Goal: Transaction & Acquisition: Purchase product/service

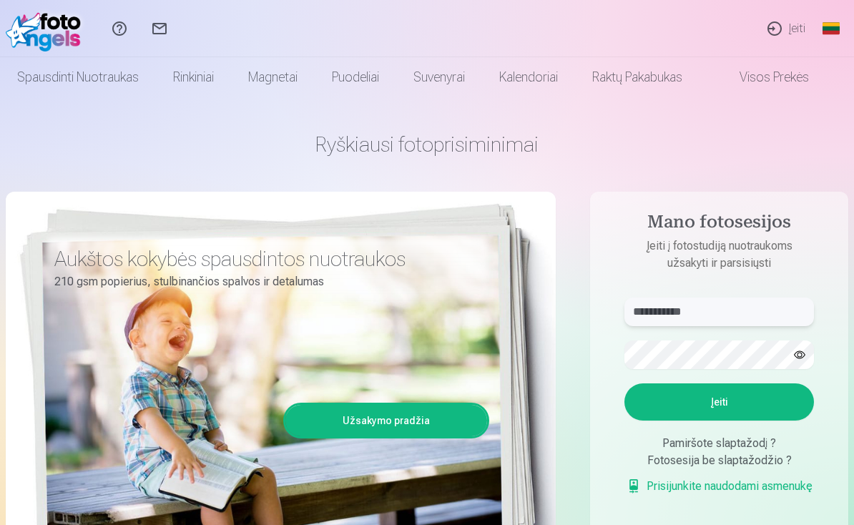
type input "**********"
click at [710, 410] on button "Įeiti" at bounding box center [718, 401] width 189 height 37
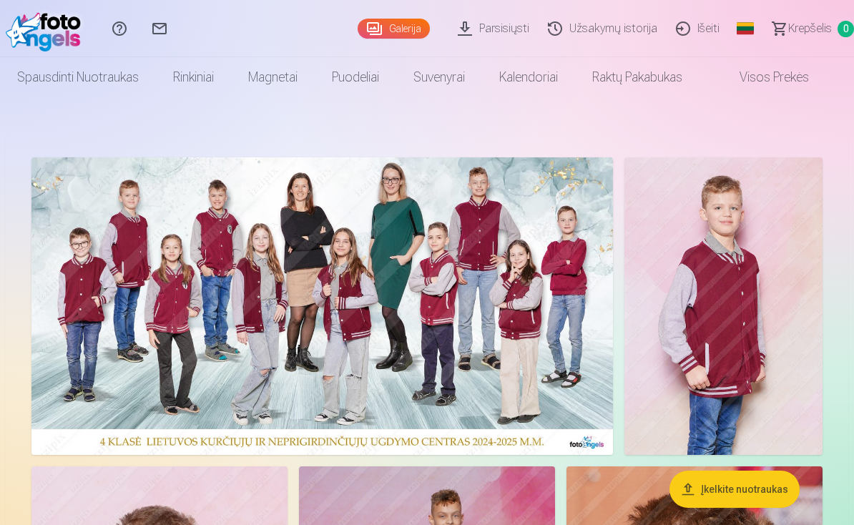
click at [456, 304] on img at bounding box center [321, 305] width 581 height 297
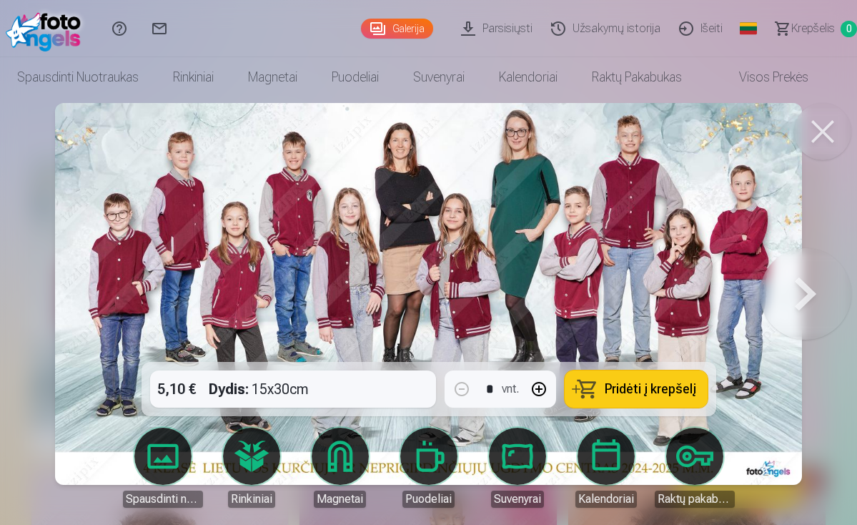
click at [617, 387] on span "Pridėti į krepšelį" at bounding box center [651, 388] width 92 height 13
click at [809, 297] on button at bounding box center [806, 293] width 92 height 107
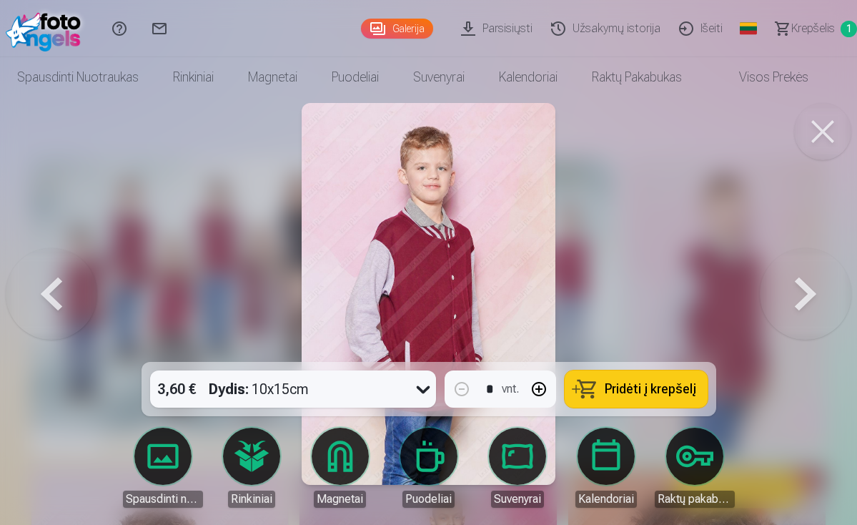
click at [809, 297] on button at bounding box center [806, 293] width 92 height 107
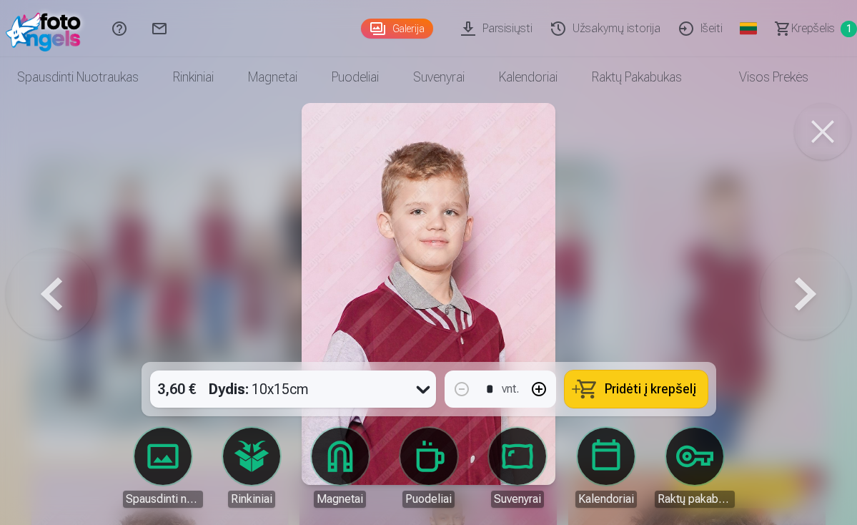
click at [809, 297] on button at bounding box center [806, 293] width 92 height 107
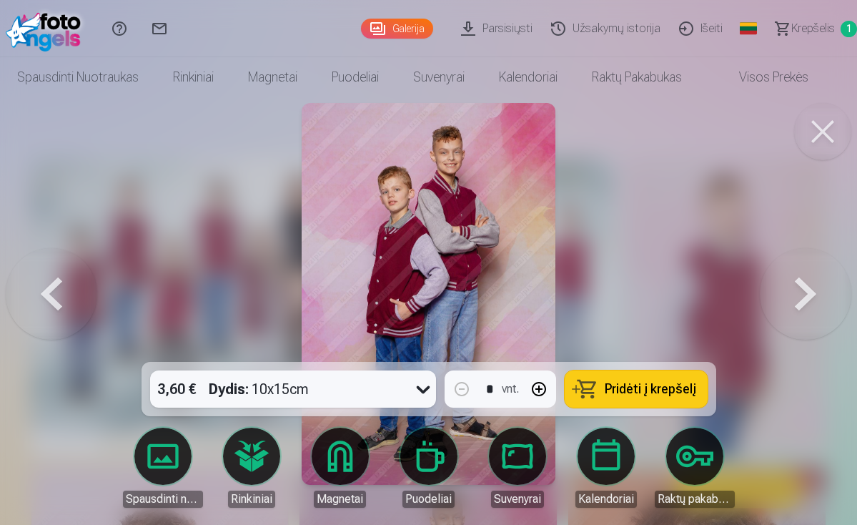
click at [64, 290] on button at bounding box center [52, 293] width 92 height 107
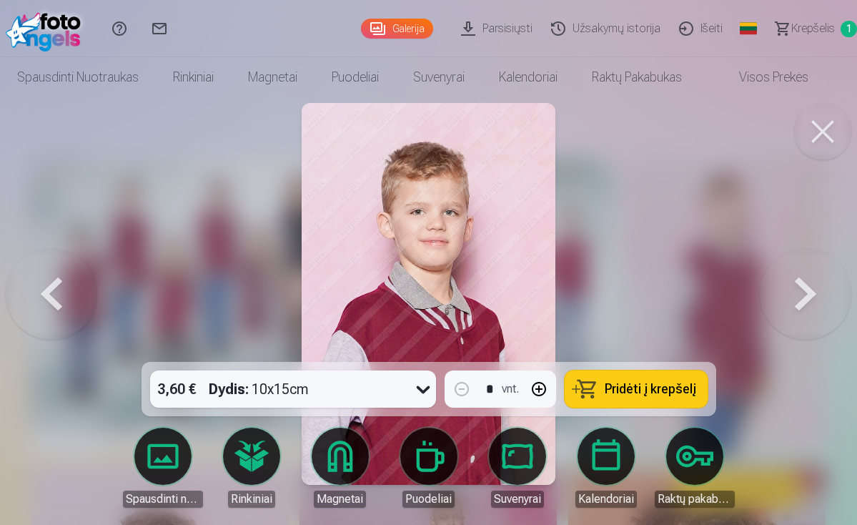
click at [631, 389] on span "Pridėti į krepšelį" at bounding box center [651, 388] width 92 height 13
click at [794, 289] on button at bounding box center [806, 293] width 92 height 107
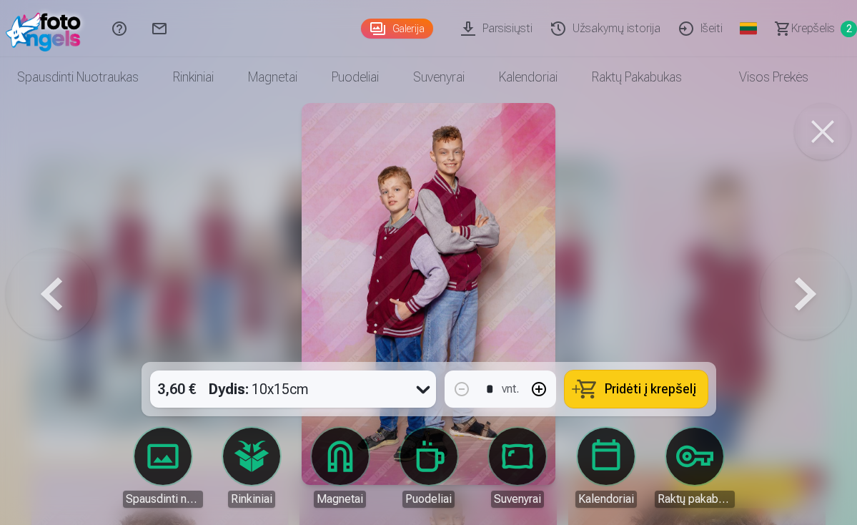
click at [794, 289] on button at bounding box center [806, 293] width 92 height 107
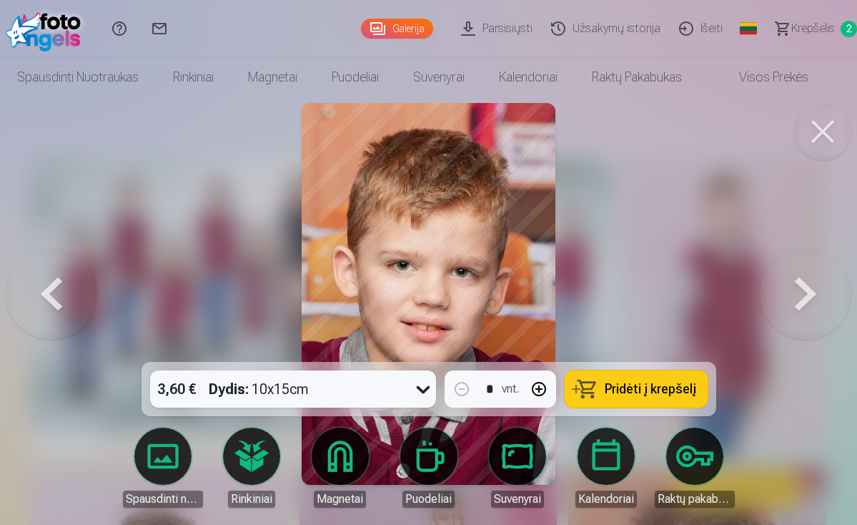
click at [626, 393] on span "Pridėti į krepšelį" at bounding box center [651, 388] width 92 height 13
click at [799, 283] on button at bounding box center [806, 293] width 92 height 107
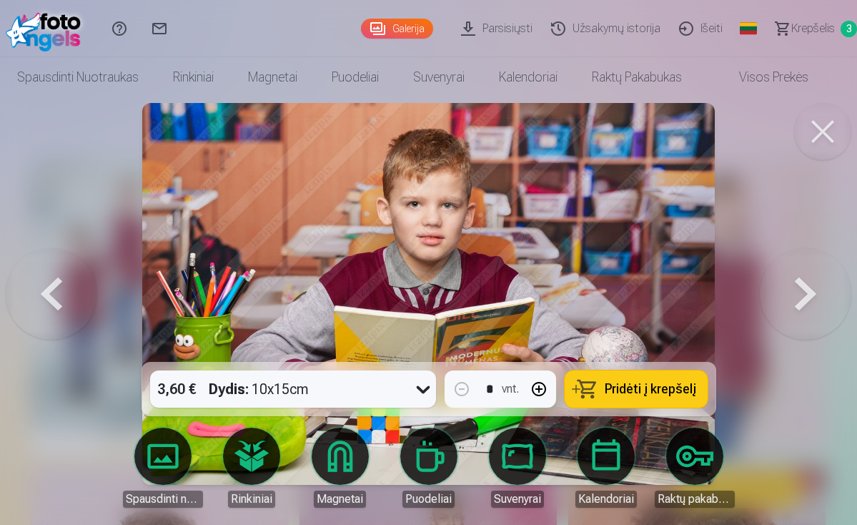
click at [652, 393] on span "Pridėti į krepšelį" at bounding box center [651, 388] width 92 height 13
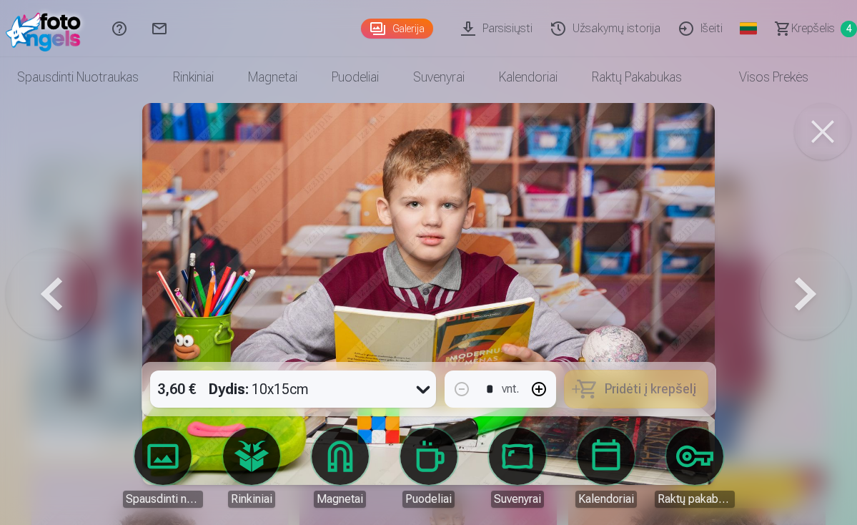
click at [794, 297] on button at bounding box center [806, 293] width 92 height 107
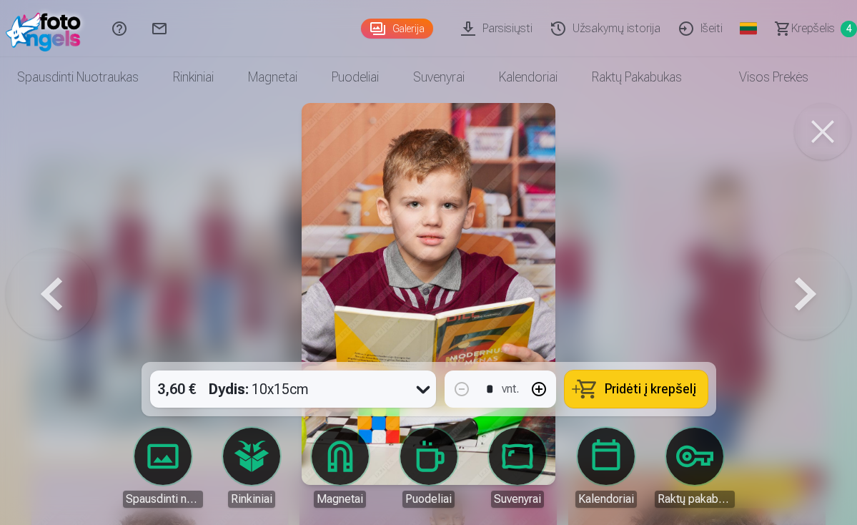
click at [794, 297] on button at bounding box center [806, 293] width 92 height 107
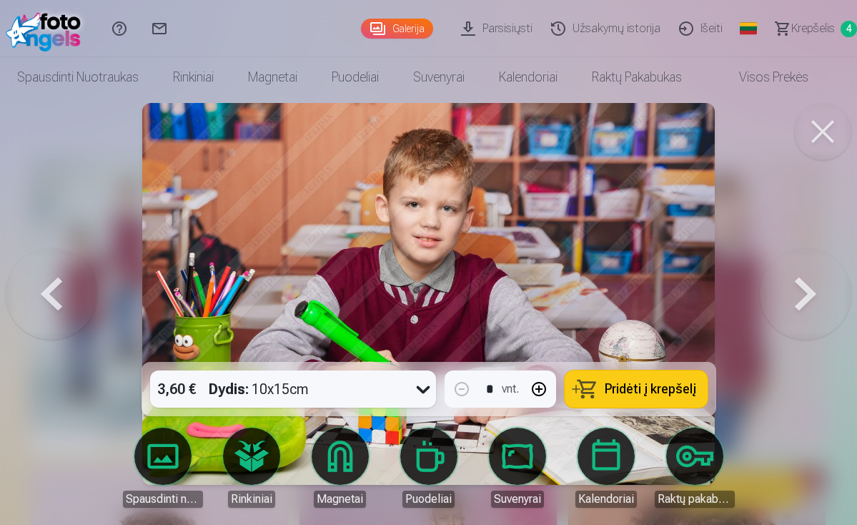
click at [794, 297] on button at bounding box center [806, 293] width 92 height 107
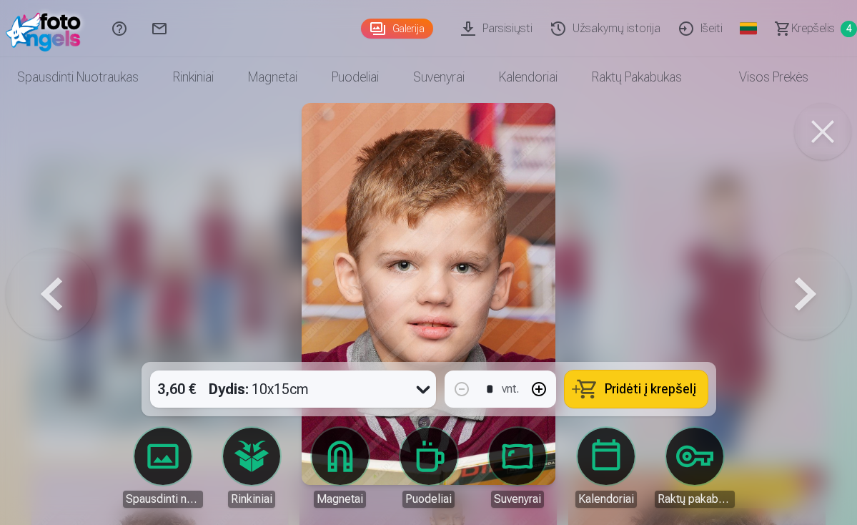
click at [794, 297] on button at bounding box center [806, 293] width 92 height 107
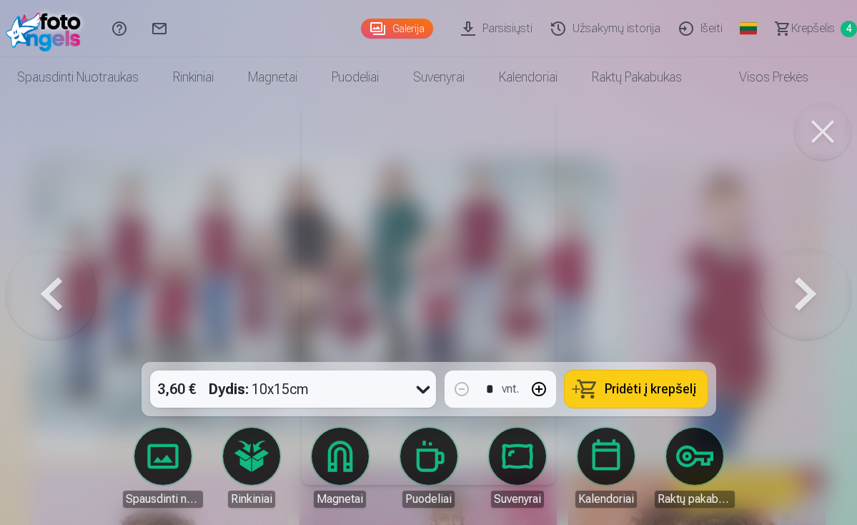
click at [794, 297] on button at bounding box center [806, 293] width 92 height 107
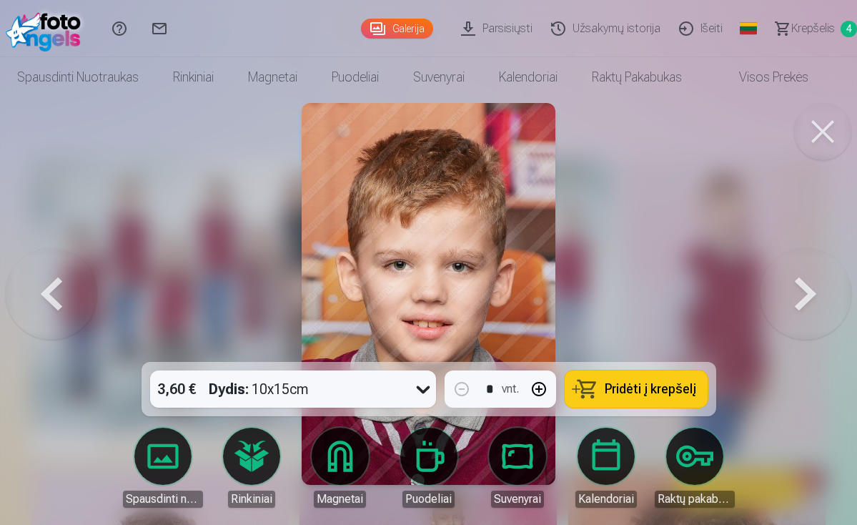
click at [794, 297] on button at bounding box center [806, 293] width 92 height 107
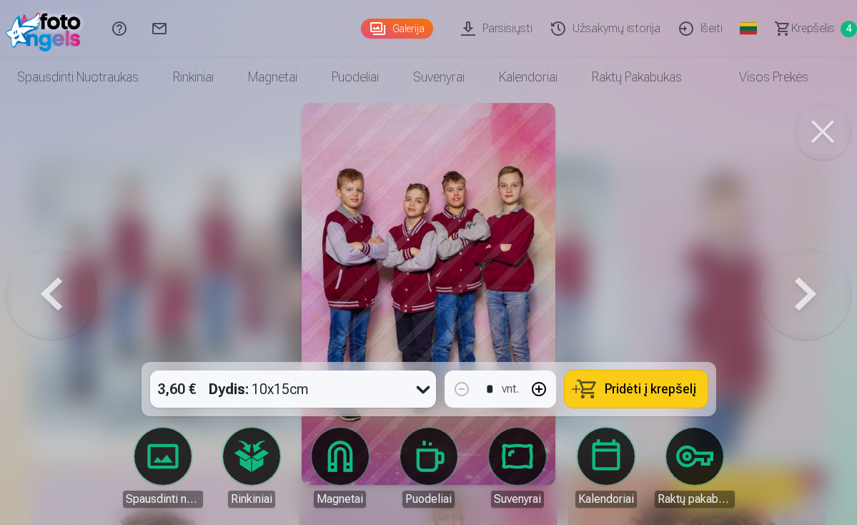
click at [794, 297] on button at bounding box center [806, 293] width 92 height 107
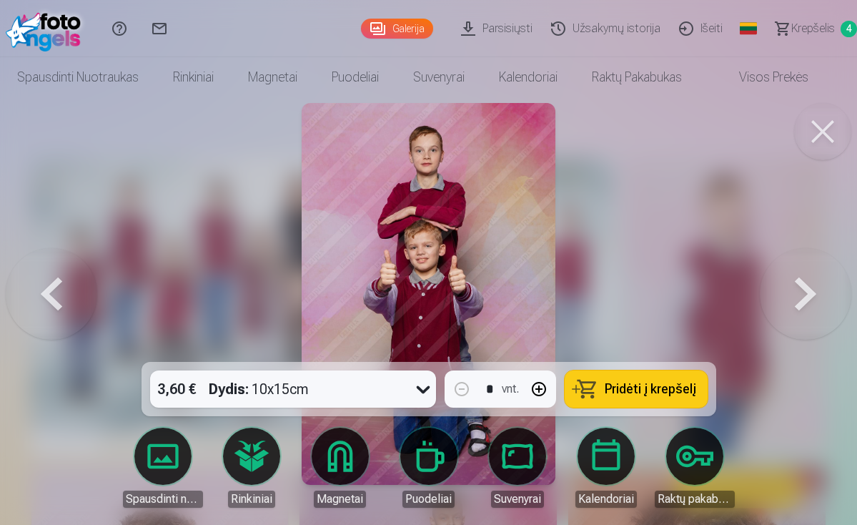
click at [794, 297] on button at bounding box center [806, 293] width 92 height 107
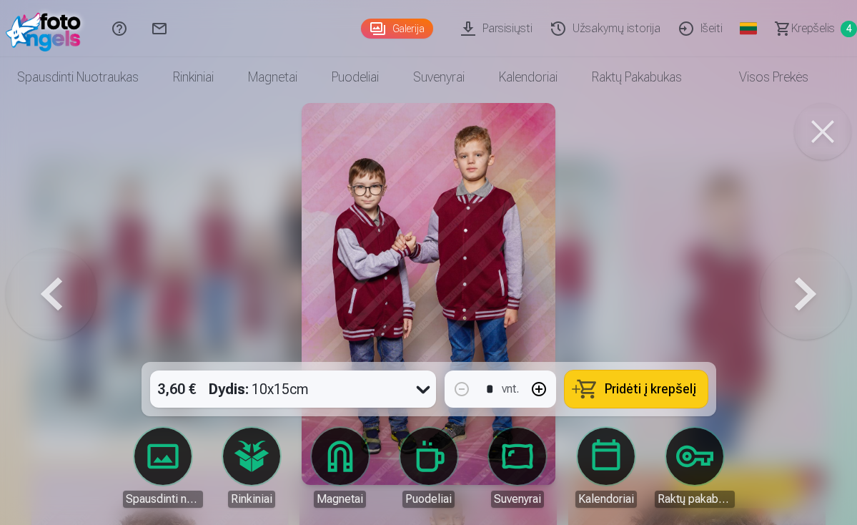
click at [794, 297] on button at bounding box center [806, 293] width 92 height 107
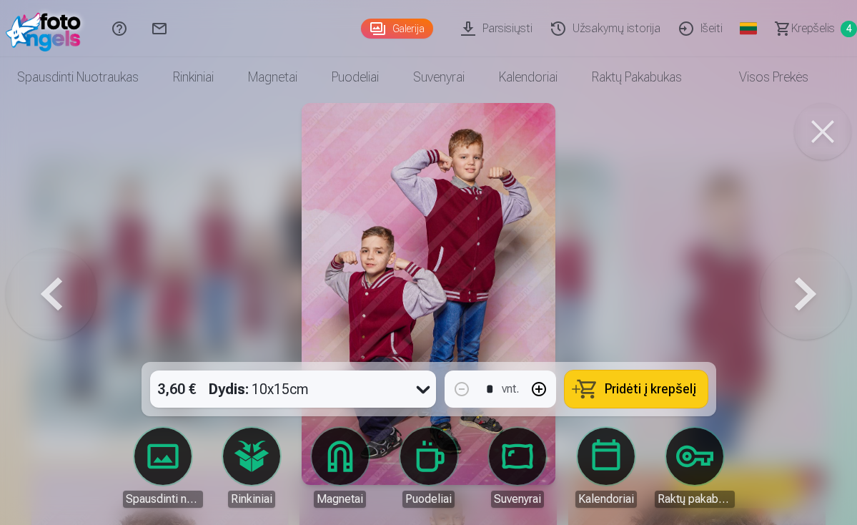
click at [794, 297] on button at bounding box center [806, 293] width 92 height 107
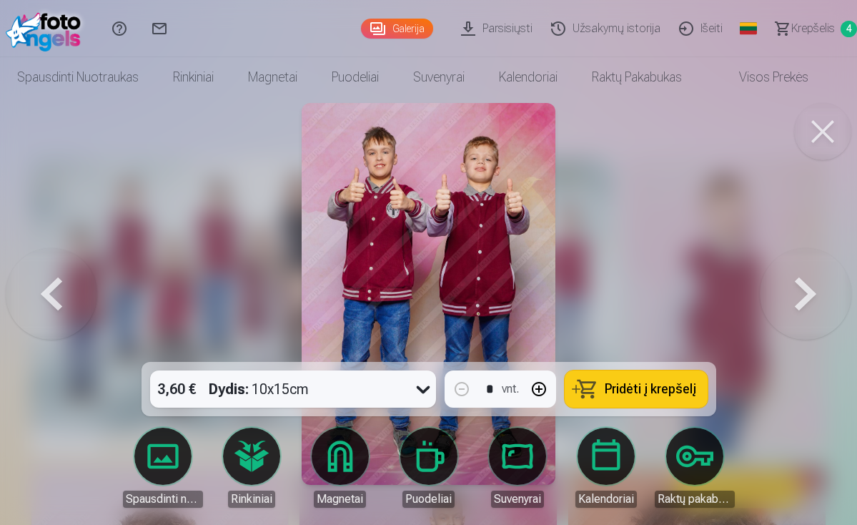
click at [794, 297] on button at bounding box center [806, 293] width 92 height 107
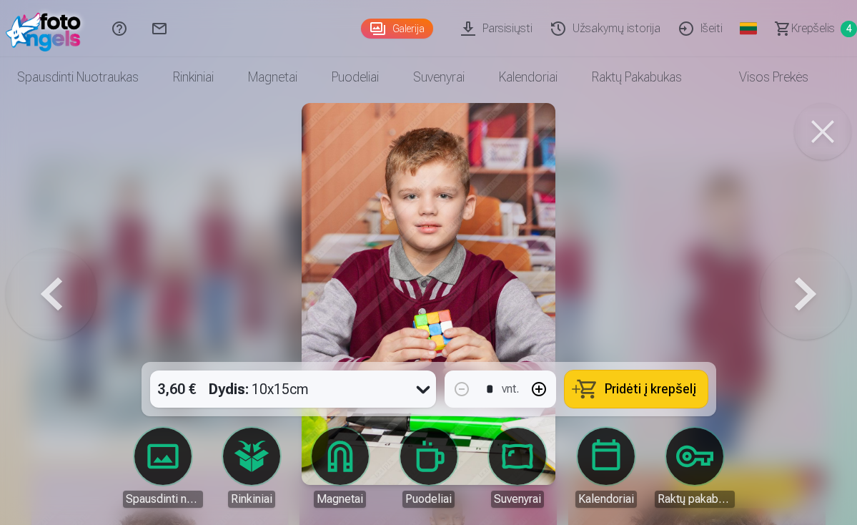
click at [794, 297] on button at bounding box center [806, 293] width 92 height 107
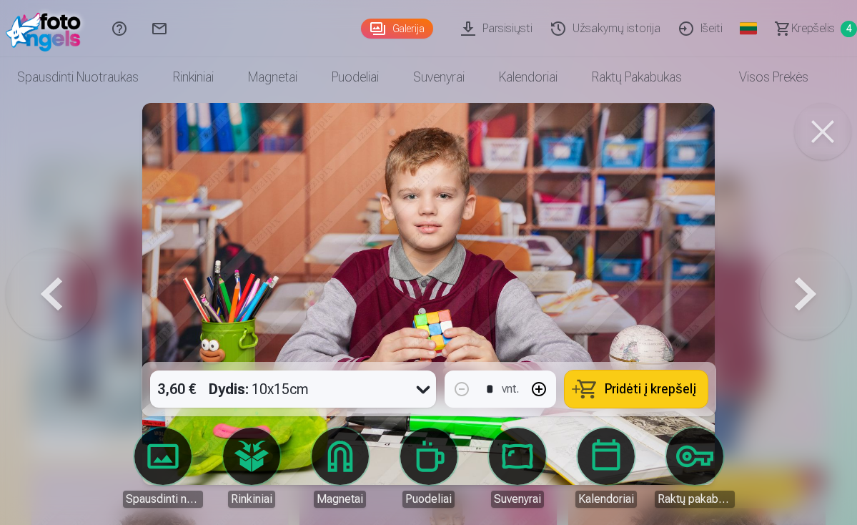
click at [794, 297] on button at bounding box center [806, 293] width 92 height 107
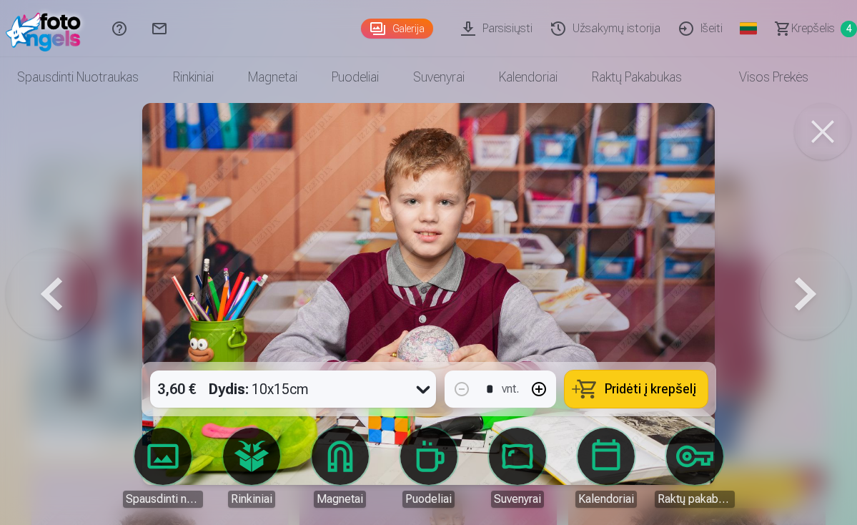
click at [794, 297] on button at bounding box center [806, 293] width 92 height 107
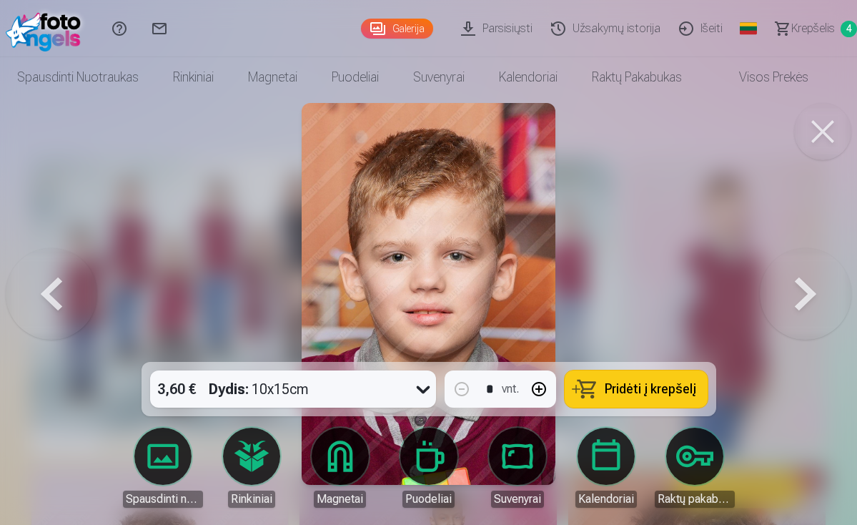
click at [794, 297] on button at bounding box center [806, 293] width 92 height 107
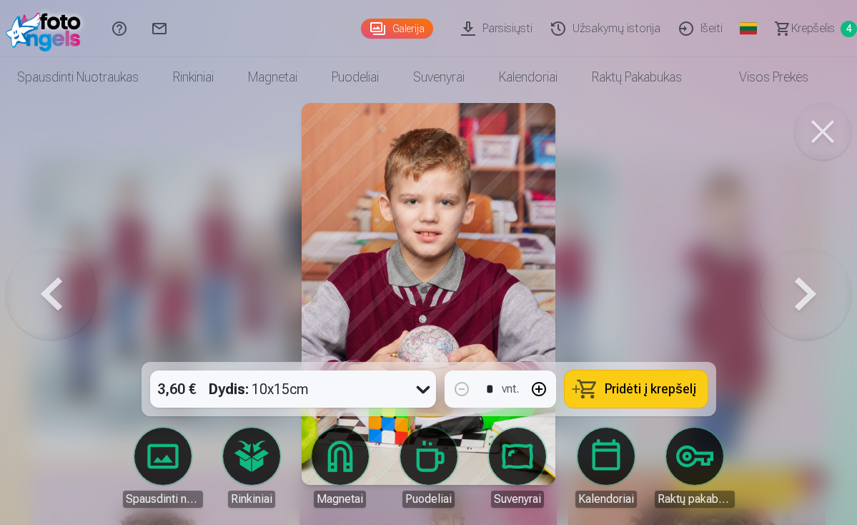
click at [794, 297] on button at bounding box center [806, 293] width 92 height 107
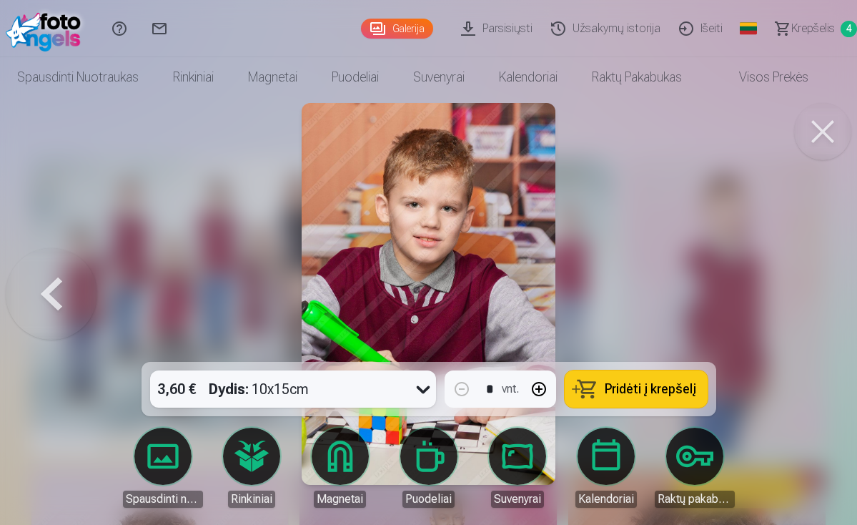
click at [794, 297] on div at bounding box center [428, 262] width 857 height 525
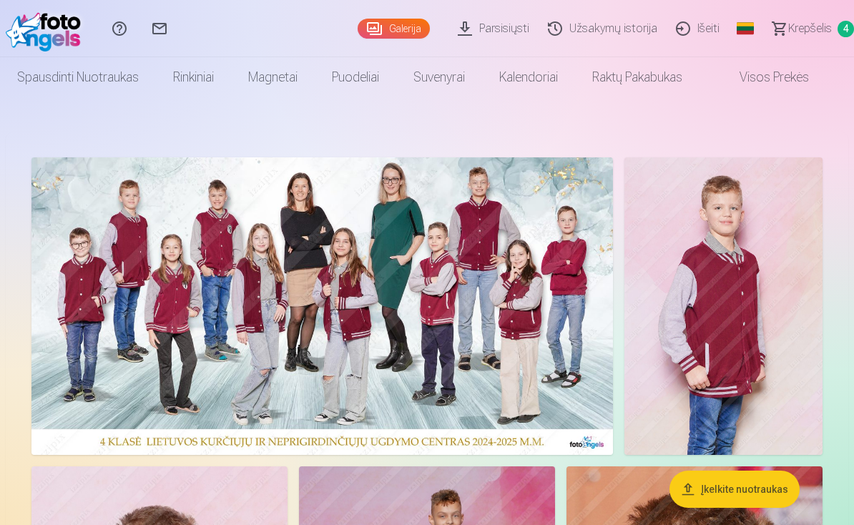
click at [800, 39] on link "Krepšelis 4" at bounding box center [806, 28] width 94 height 57
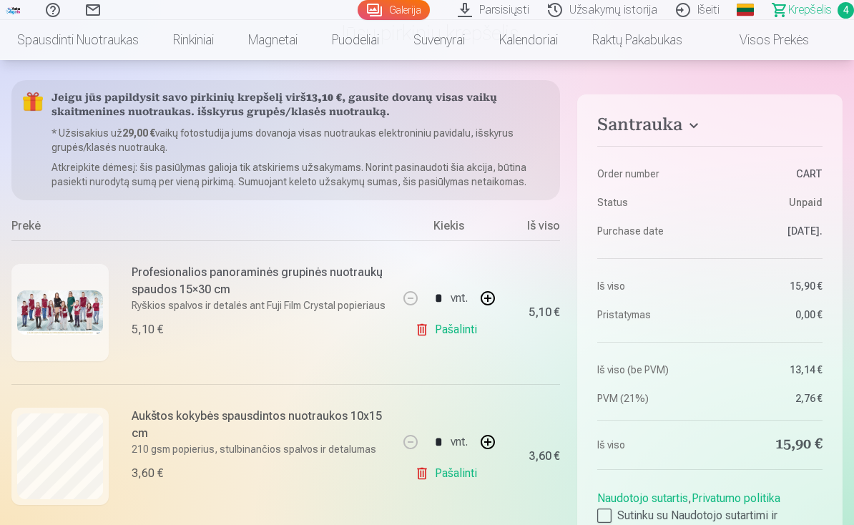
scroll to position [114, 0]
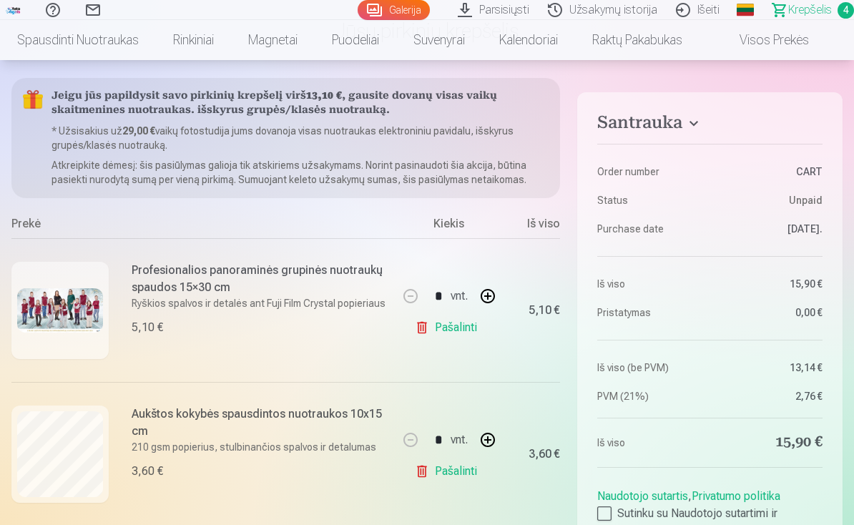
click at [422, 327] on link "Pašalinti" at bounding box center [449, 327] width 68 height 29
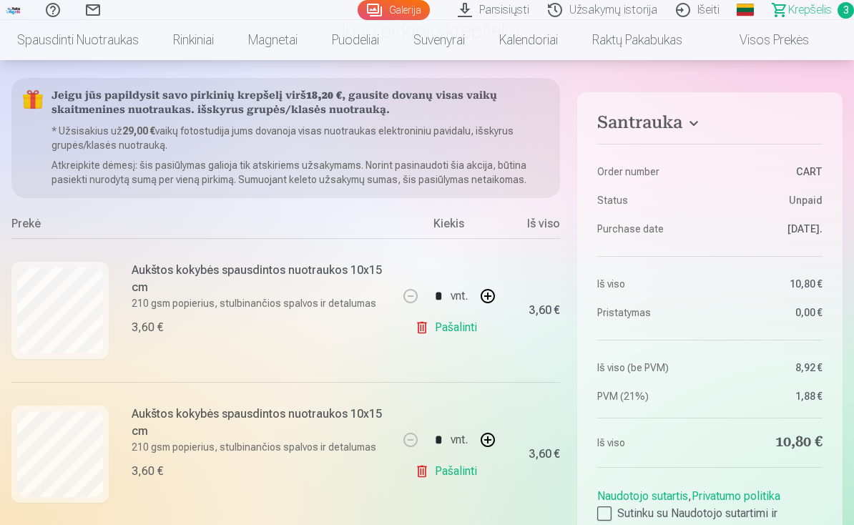
click at [418, 327] on link "Pašalinti" at bounding box center [449, 327] width 68 height 29
click at [420, 322] on link "Pašalinti" at bounding box center [449, 327] width 68 height 29
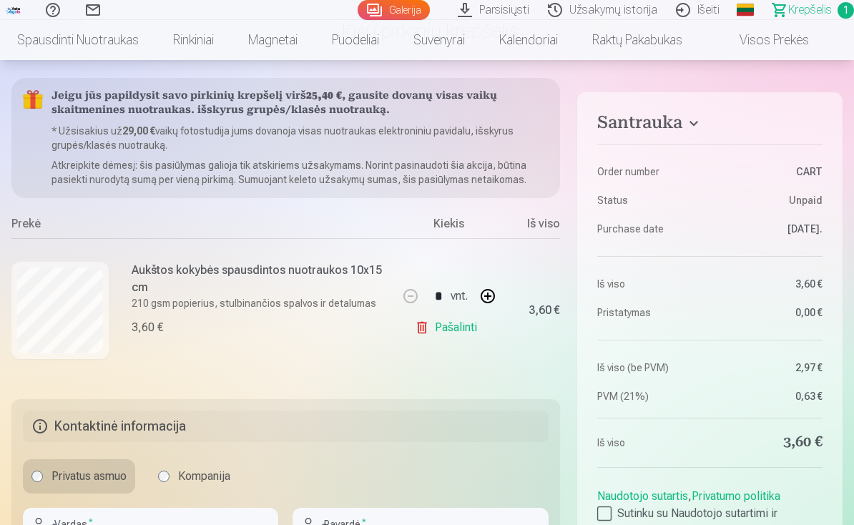
click at [420, 327] on link "Pašalinti" at bounding box center [449, 327] width 68 height 29
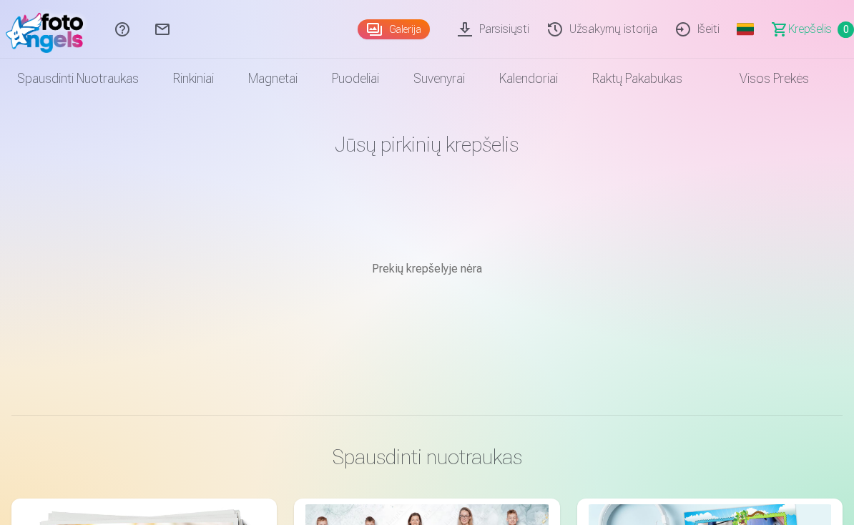
scroll to position [0, 0]
click at [414, 29] on link "Galerija" at bounding box center [393, 29] width 72 height 20
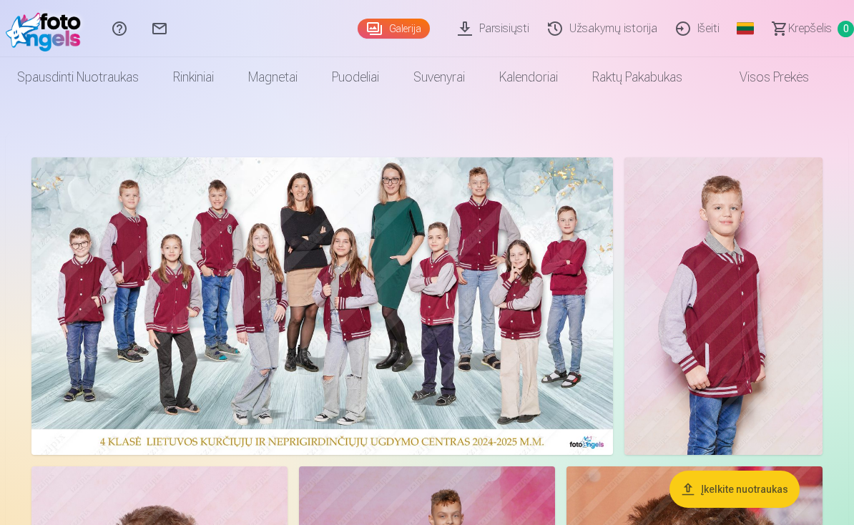
click at [485, 316] on img at bounding box center [321, 305] width 581 height 297
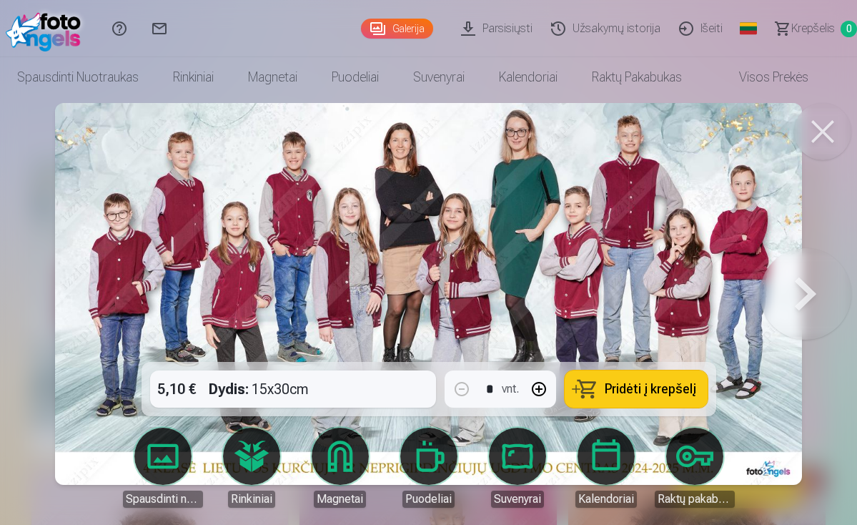
click at [638, 394] on span "Pridėti į krepšelį" at bounding box center [651, 388] width 92 height 13
click at [802, 292] on button at bounding box center [806, 293] width 92 height 107
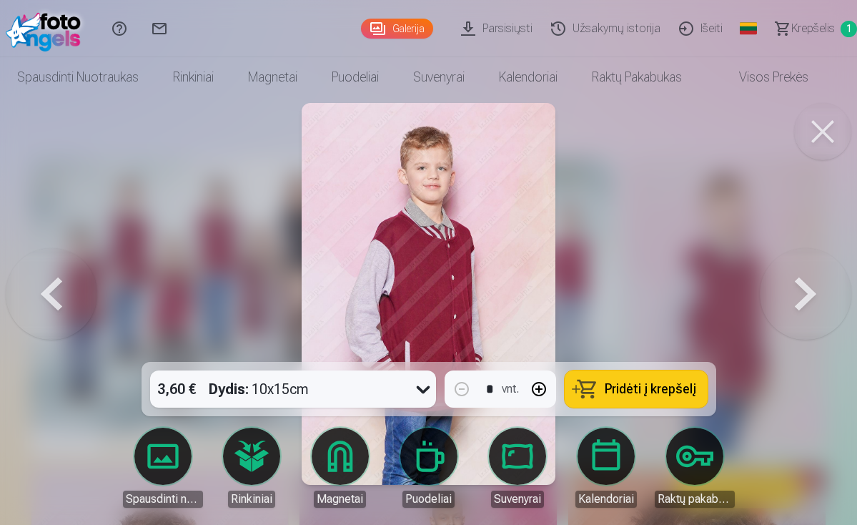
click at [388, 36] on link "Galerija" at bounding box center [397, 29] width 72 height 20
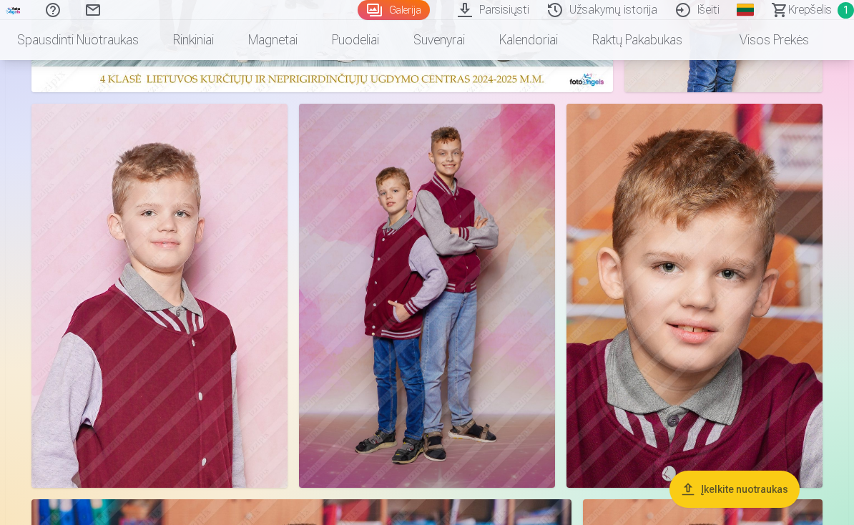
scroll to position [358, 0]
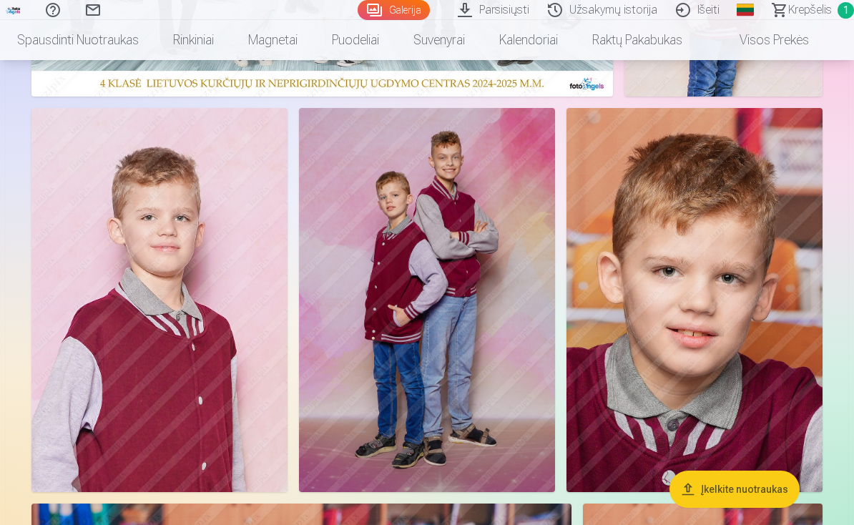
click at [661, 362] on img at bounding box center [694, 300] width 256 height 384
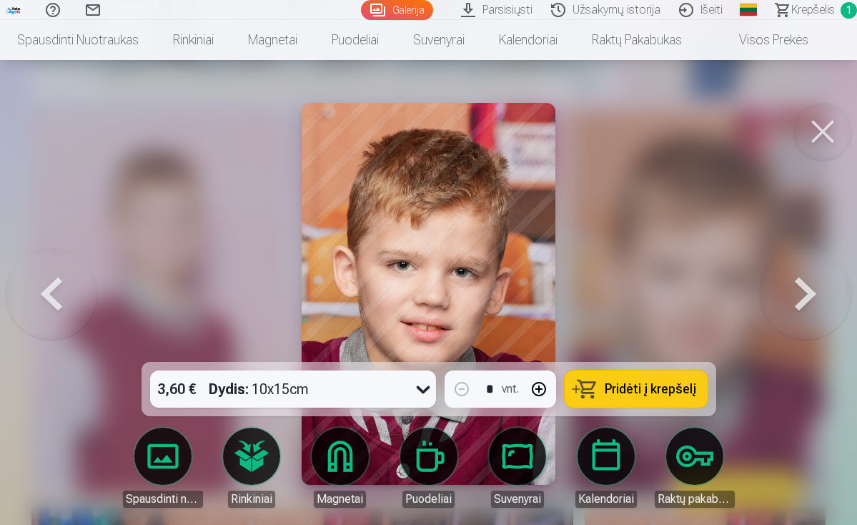
click at [637, 388] on span "Pridėti į krepšelį" at bounding box center [651, 388] width 92 height 13
click at [811, 131] on button at bounding box center [822, 131] width 57 height 57
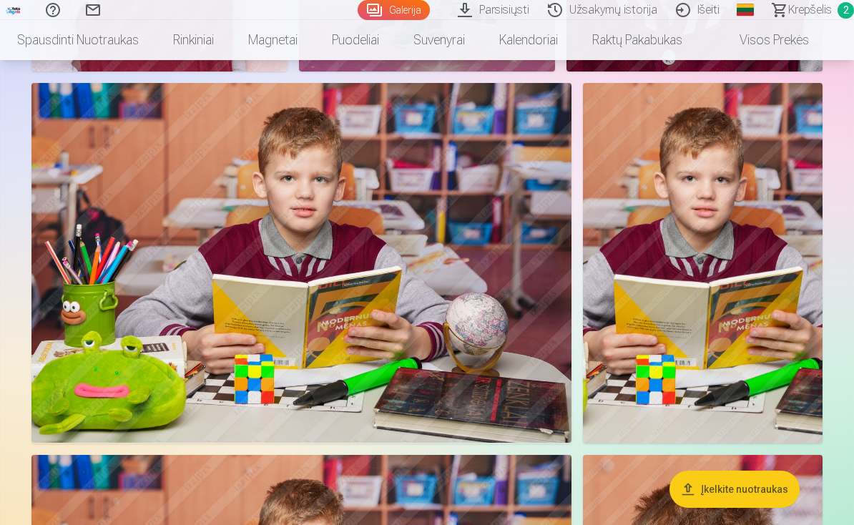
scroll to position [781, 0]
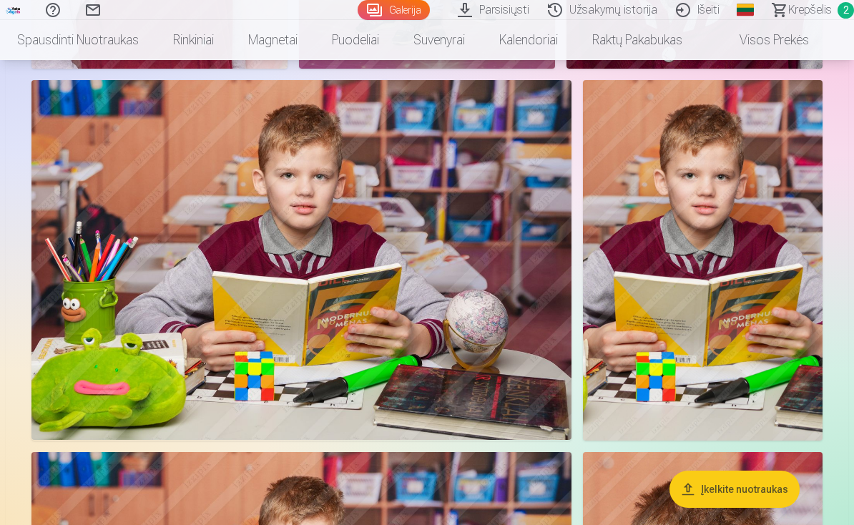
click at [342, 354] on img at bounding box center [301, 260] width 540 height 360
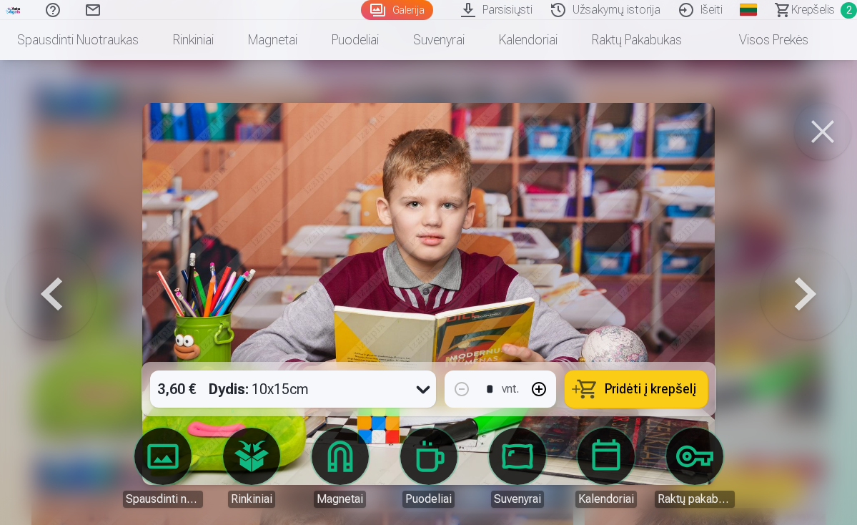
click at [642, 383] on span "Pridėti į krepšelį" at bounding box center [651, 388] width 92 height 13
click at [809, 135] on button at bounding box center [822, 131] width 57 height 57
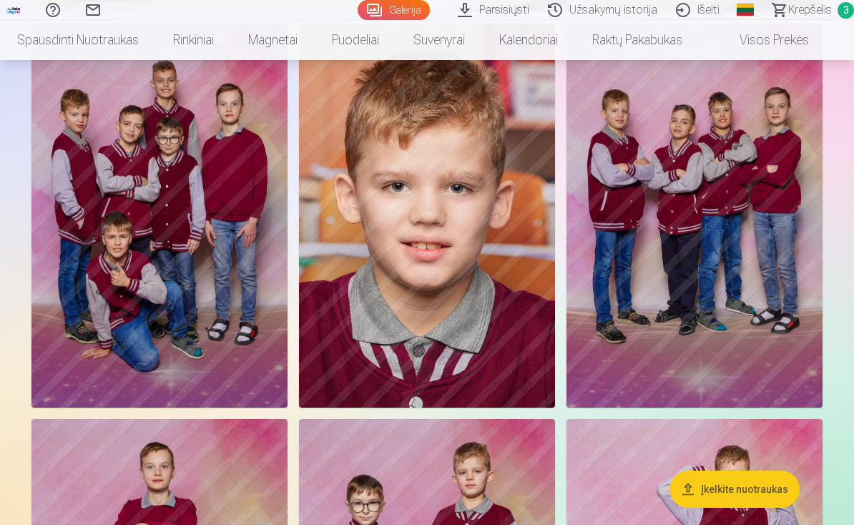
scroll to position [1576, 0]
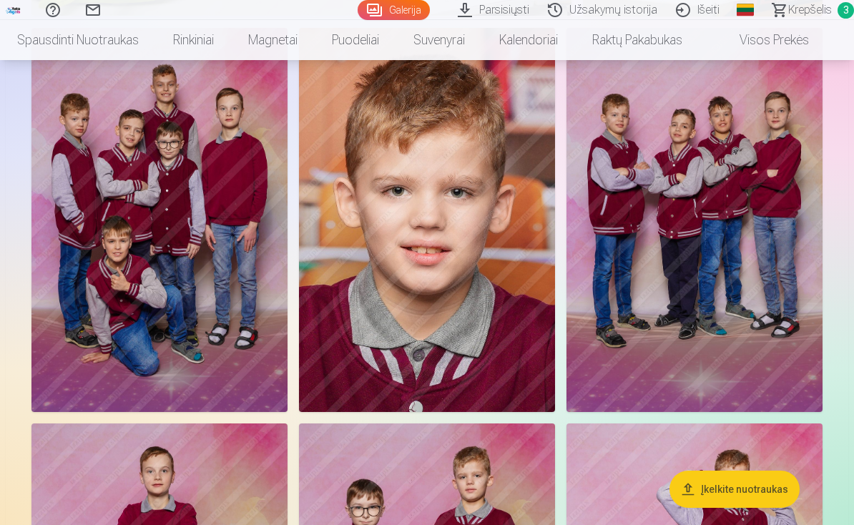
click at [196, 262] on img at bounding box center [159, 220] width 256 height 384
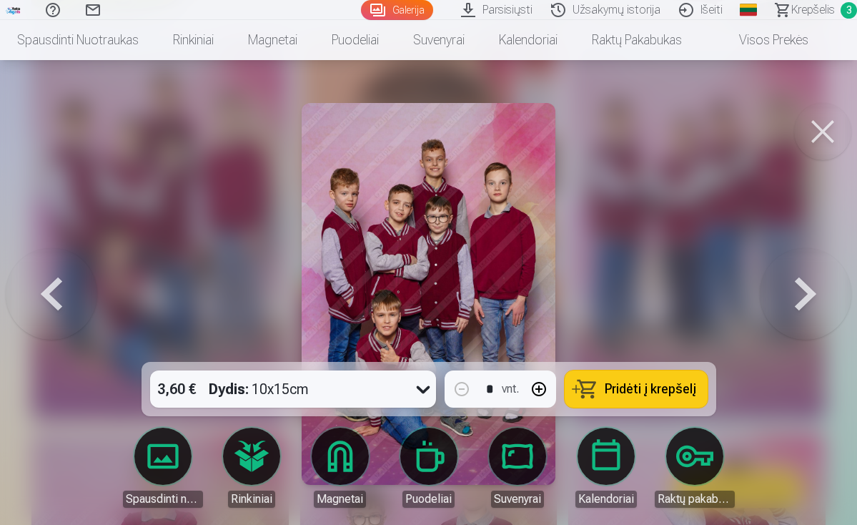
click at [625, 391] on span "Pridėti į krepšelį" at bounding box center [651, 388] width 92 height 13
click at [821, 134] on button at bounding box center [822, 131] width 57 height 57
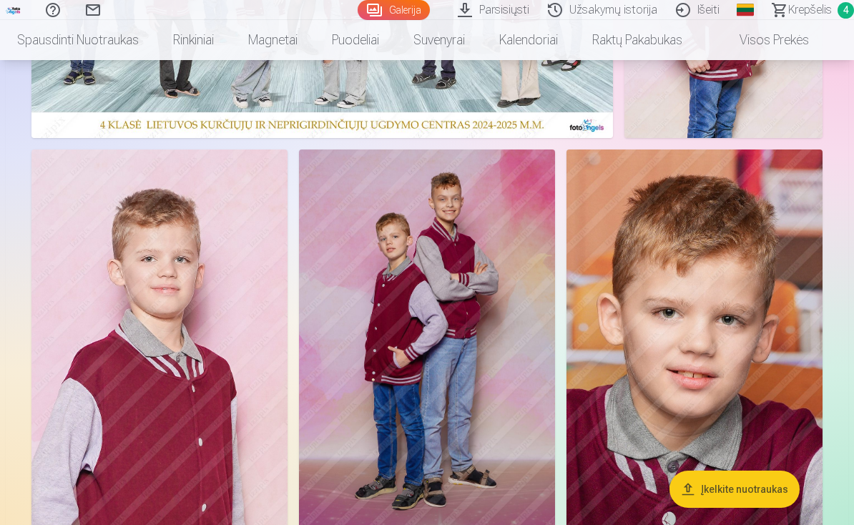
scroll to position [317, 0]
click at [229, 355] on img at bounding box center [159, 341] width 256 height 384
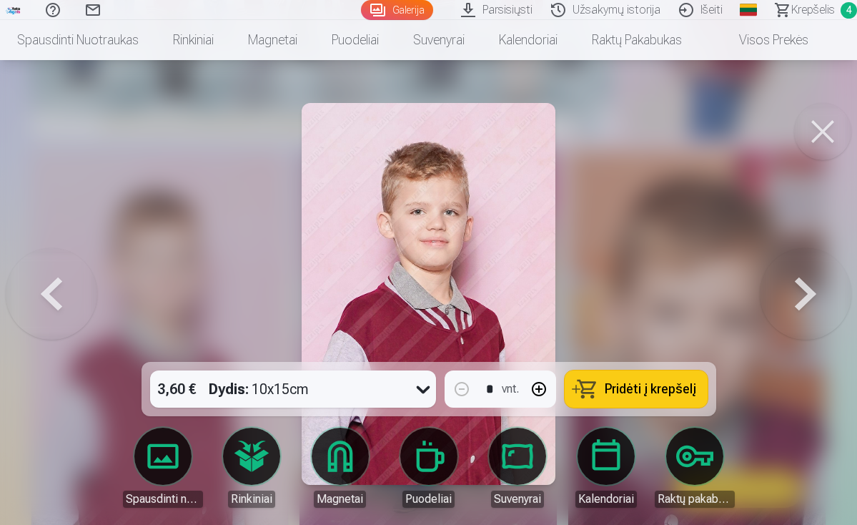
click at [643, 383] on span "Pridėti į krepšelį" at bounding box center [651, 388] width 92 height 13
click at [815, 133] on button at bounding box center [822, 131] width 57 height 57
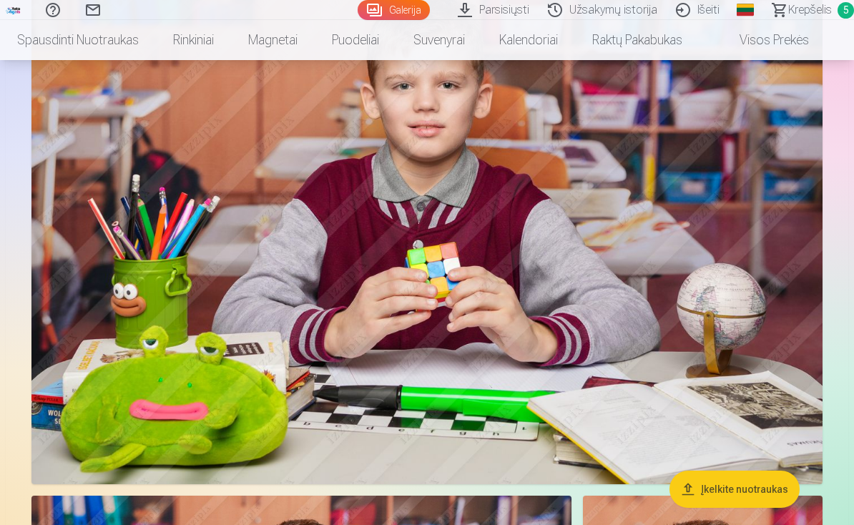
scroll to position [2388, 0]
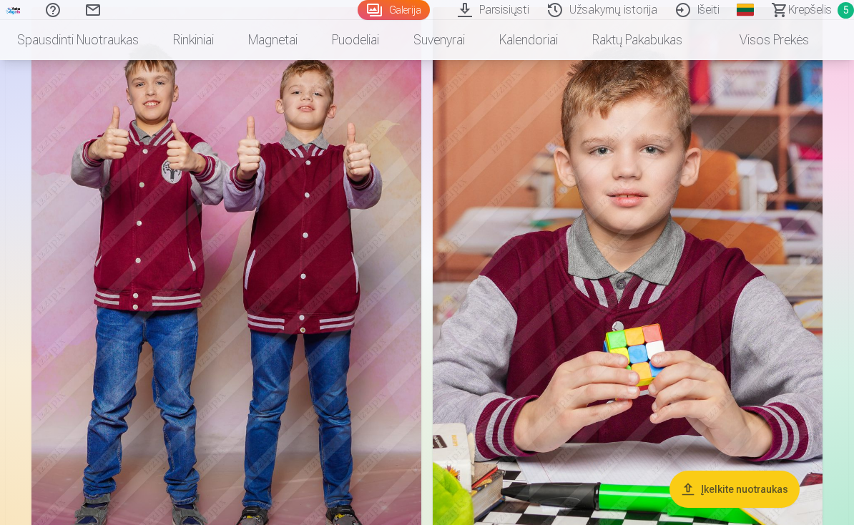
click at [800, 11] on span "Krepšelis" at bounding box center [810, 9] width 44 height 17
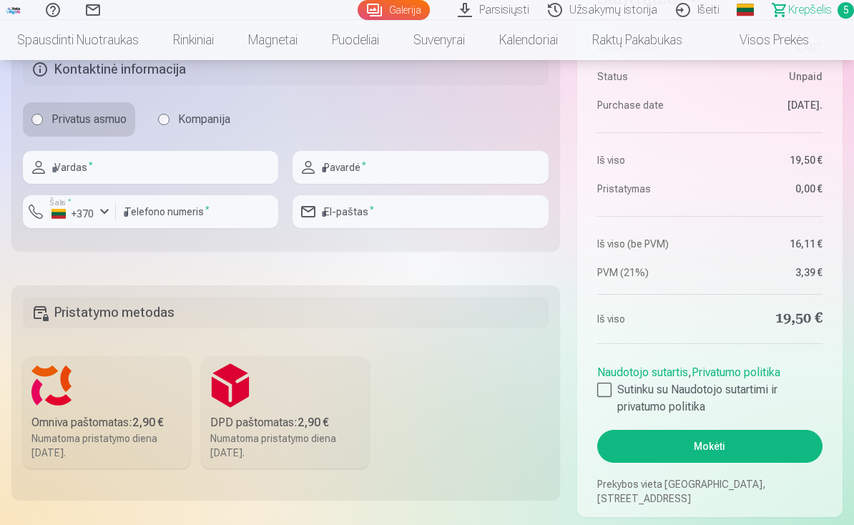
scroll to position [1043, 0]
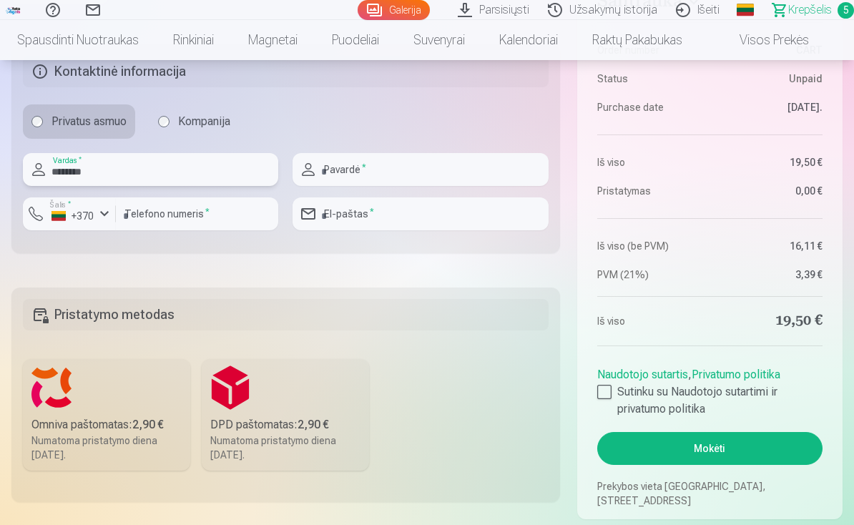
type input "********"
type input "**********"
click at [154, 220] on input "number" at bounding box center [197, 213] width 162 height 33
type input "********"
type input "**********"
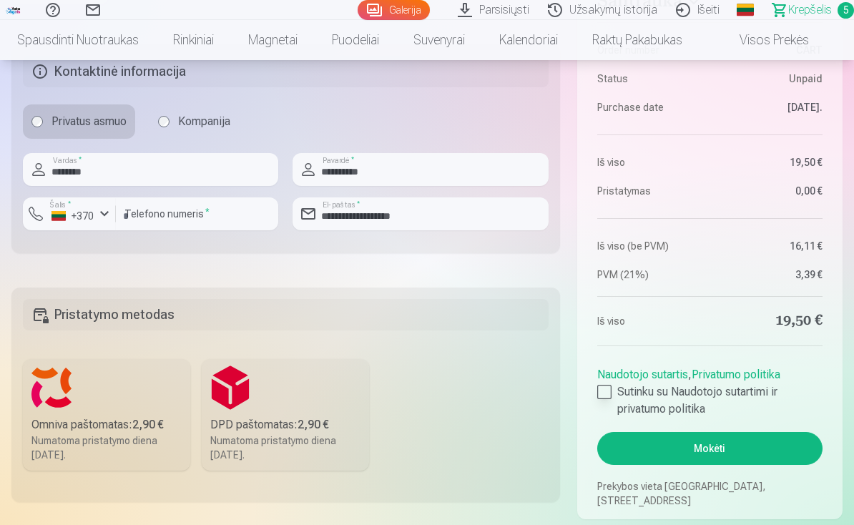
click at [607, 390] on div at bounding box center [604, 392] width 14 height 14
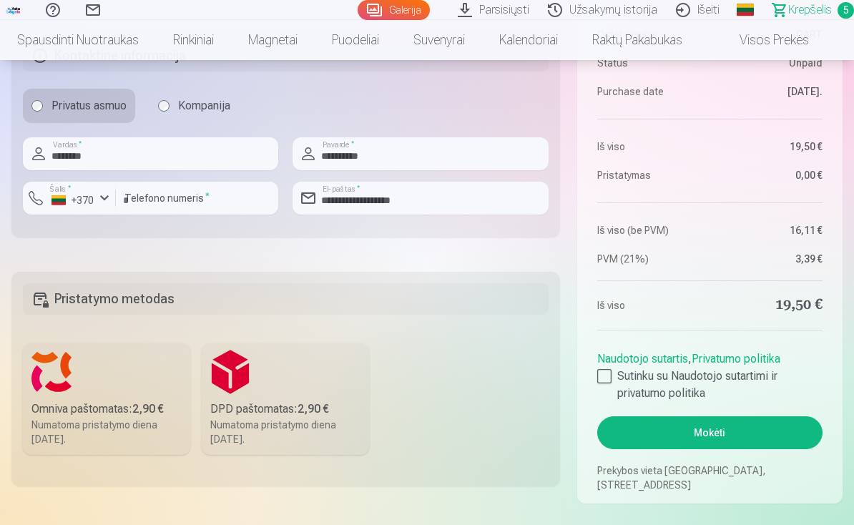
scroll to position [1200, 0]
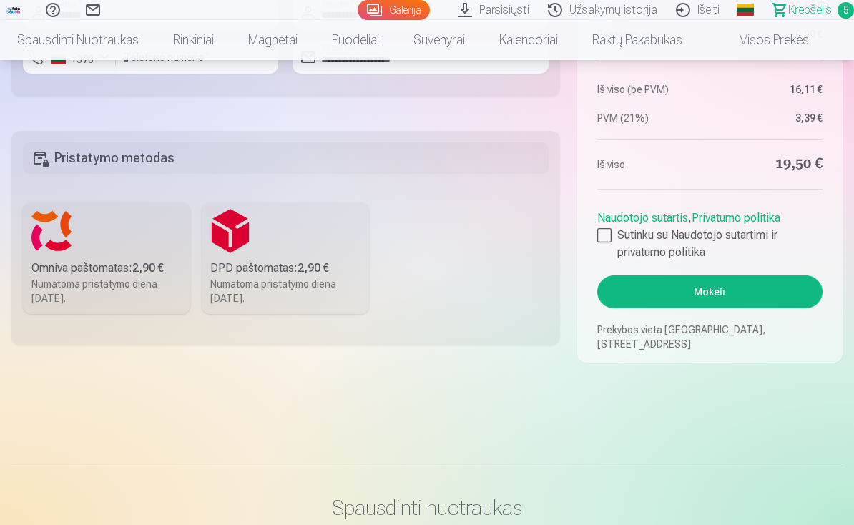
click at [683, 292] on button "Mokėti" at bounding box center [709, 291] width 225 height 33
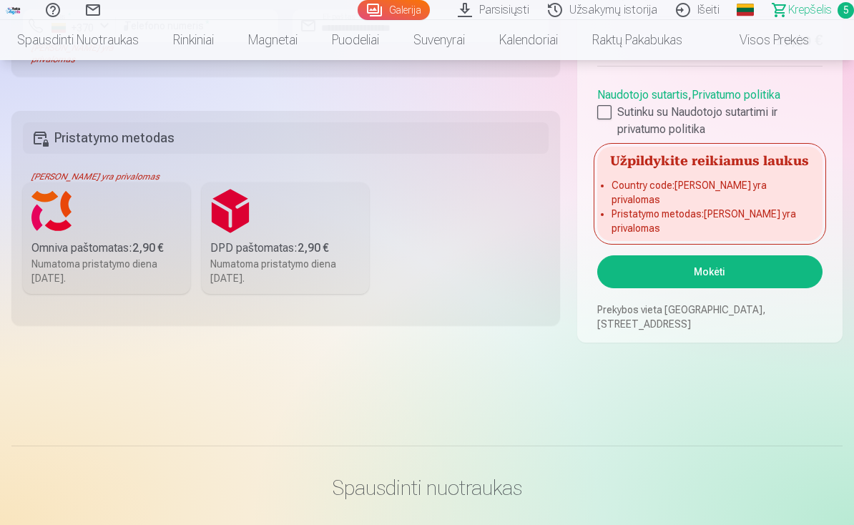
scroll to position [1259, 0]
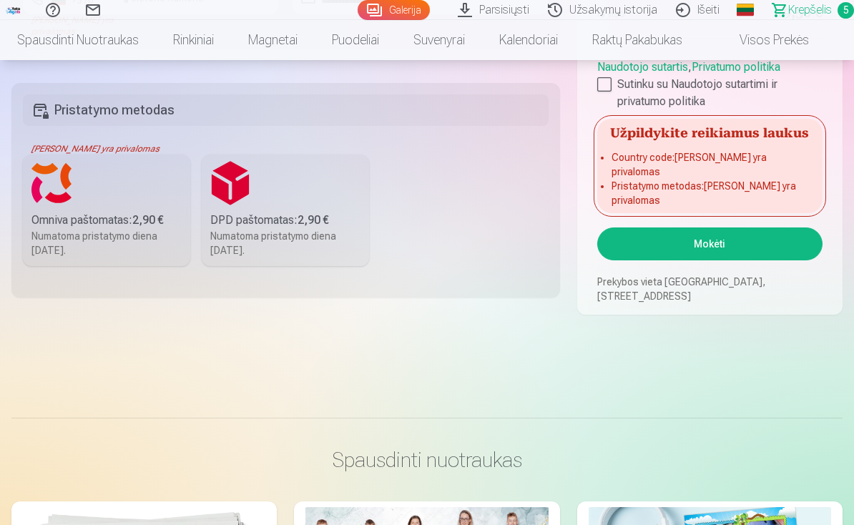
click at [105, 230] on div "Numatoma pristatymo diena [DATE]." at bounding box center [106, 243] width 150 height 29
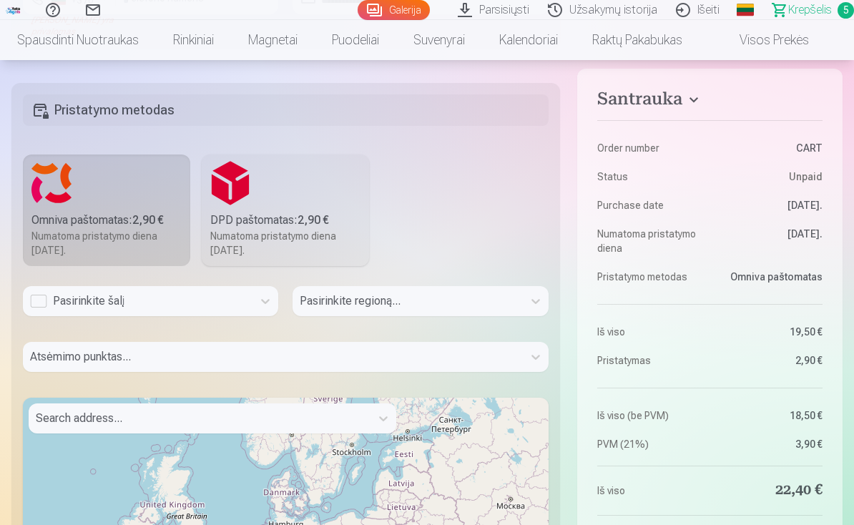
click at [219, 303] on div "Pasirinkite šalį" at bounding box center [137, 300] width 215 height 17
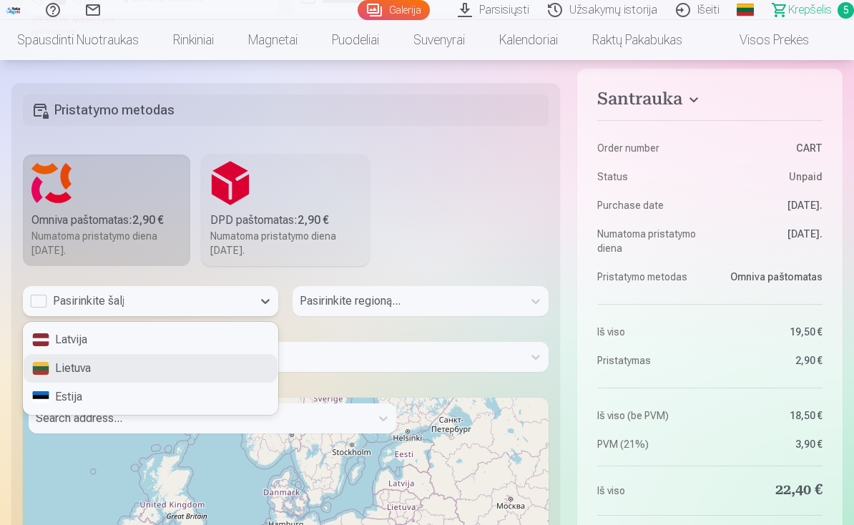
click at [142, 364] on div "Lietuva" at bounding box center [151, 368] width 254 height 29
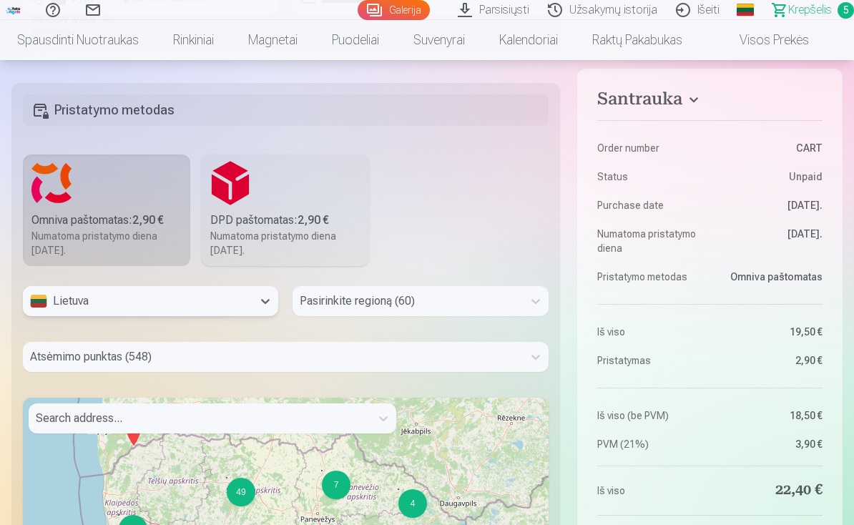
click at [357, 306] on div "Pasirinkite regioną (60)" at bounding box center [419, 301] width 255 height 30
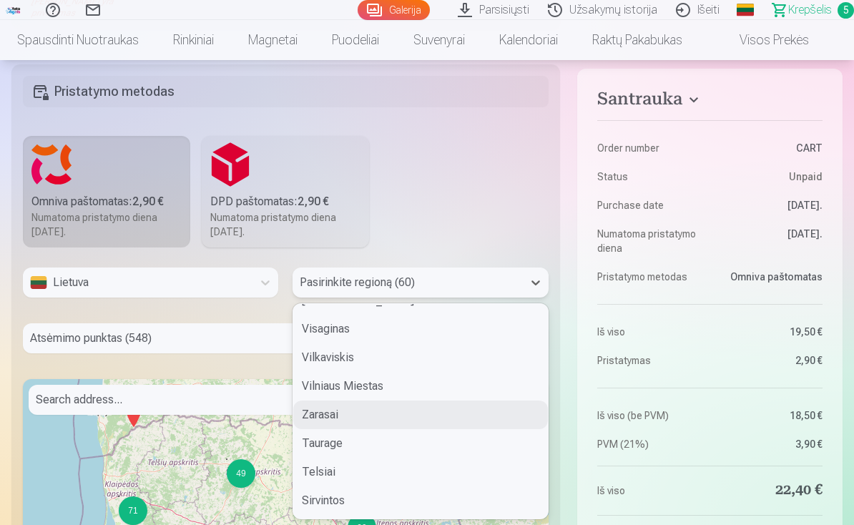
scroll to position [1185, 0]
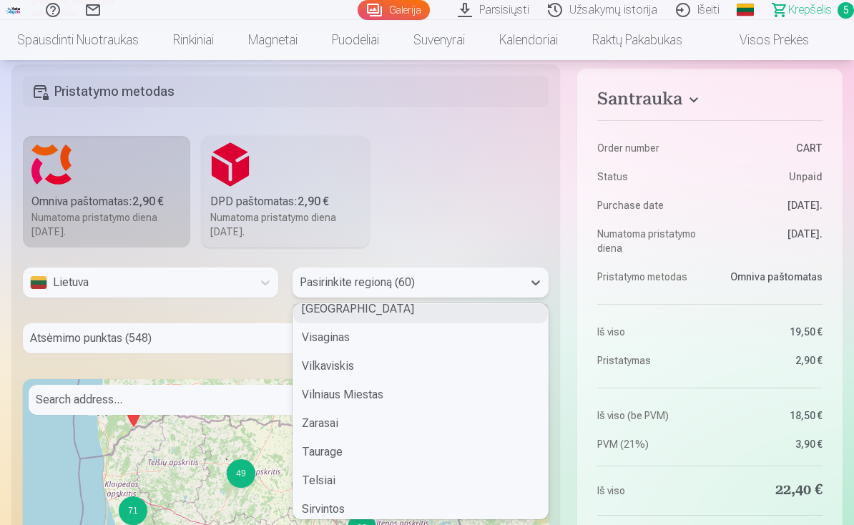
click at [323, 313] on div "[GEOGRAPHIC_DATA]" at bounding box center [420, 309] width 254 height 29
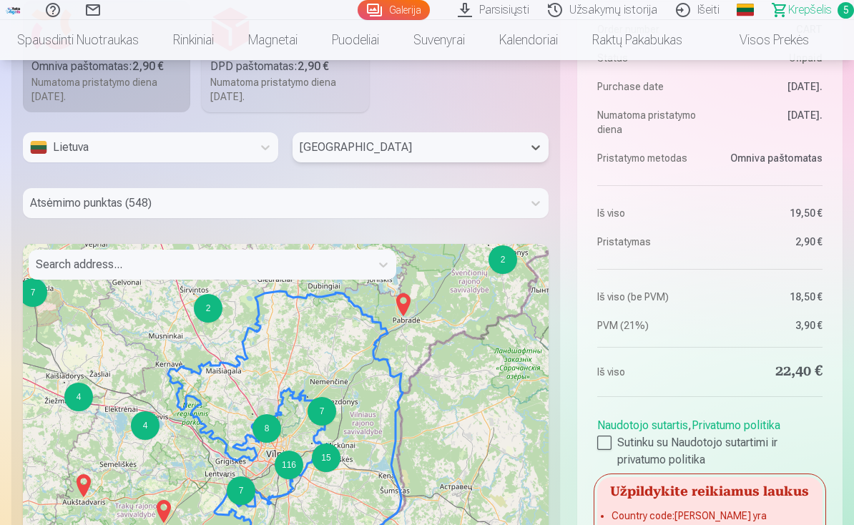
scroll to position [1413, 0]
click at [170, 198] on div at bounding box center [272, 203] width 485 height 20
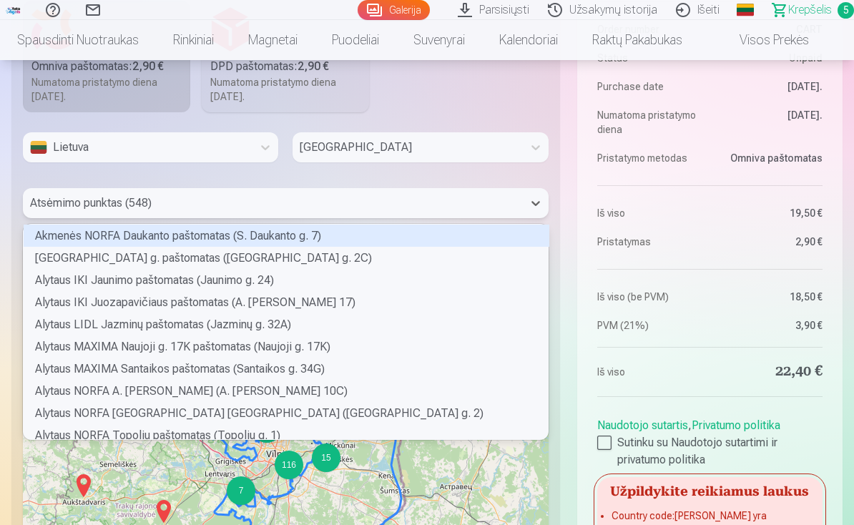
scroll to position [211, 520]
click at [232, 221] on div at bounding box center [285, 223] width 525 height 11
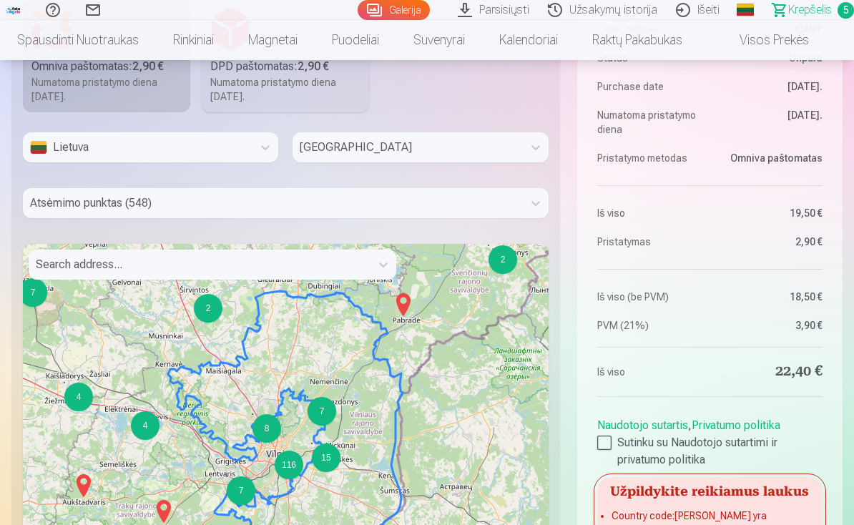
click at [219, 209] on div at bounding box center [272, 203] width 485 height 20
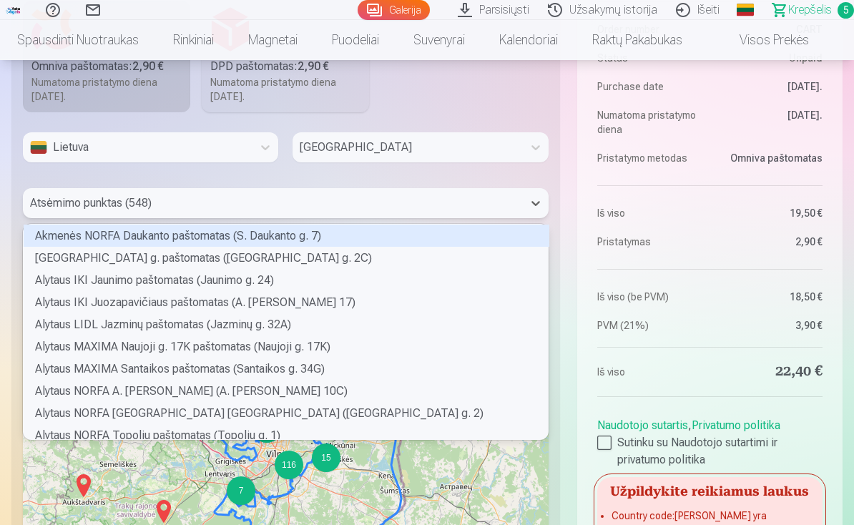
type input "*"
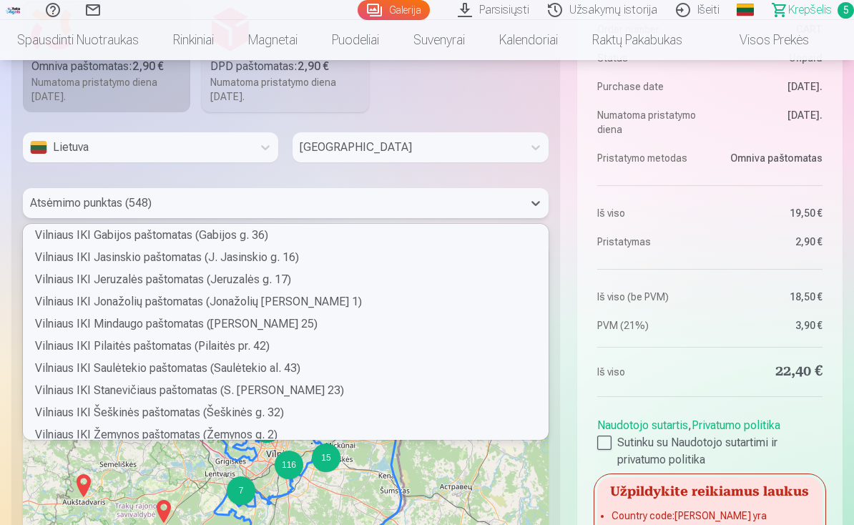
scroll to position [8556, 0]
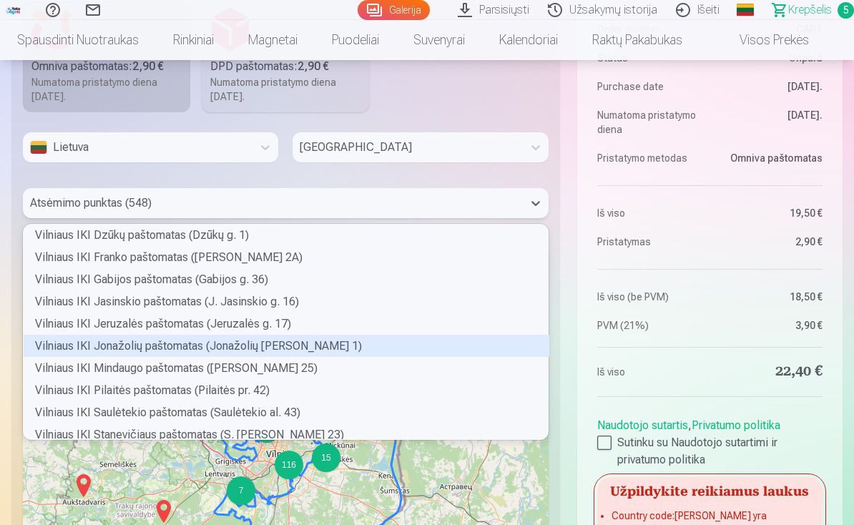
click at [145, 349] on div "Vilniaus IKI Jonažolių paštomatas (Jonažolių [PERSON_NAME] 1)" at bounding box center [286, 346] width 525 height 22
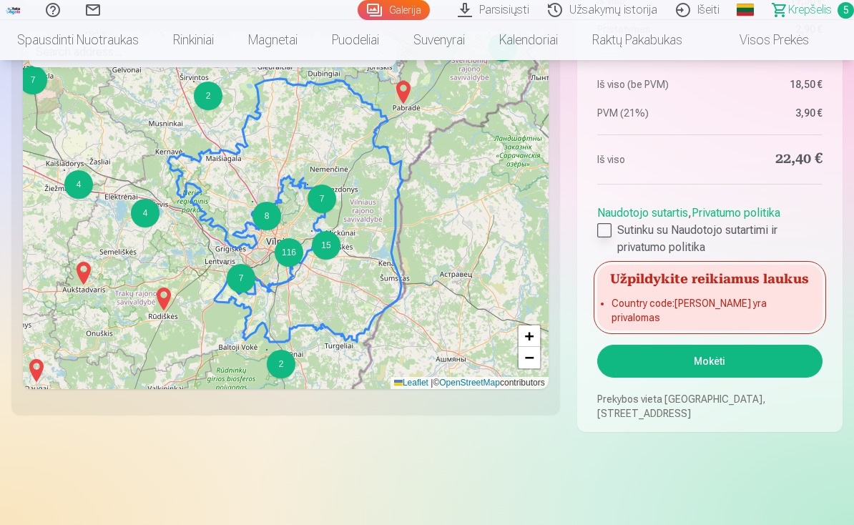
scroll to position [1647, 0]
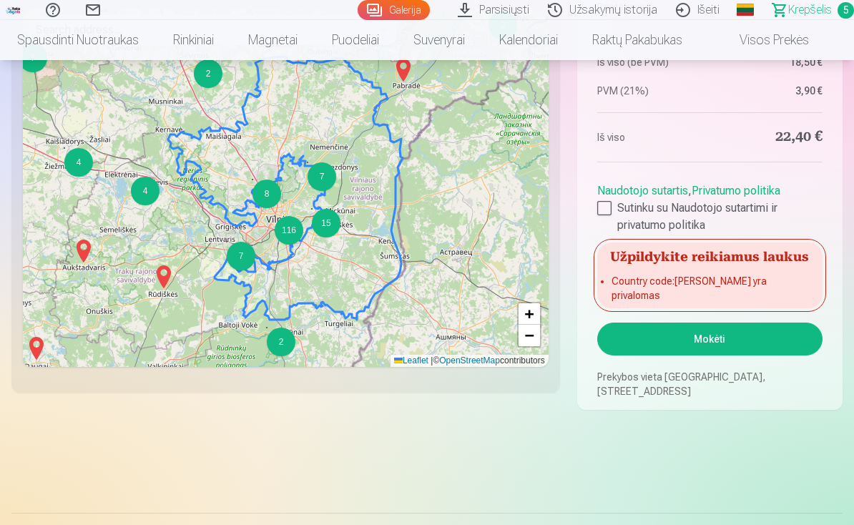
click at [701, 342] on button "Mokėti" at bounding box center [709, 338] width 225 height 33
click at [696, 340] on button "Mokėti" at bounding box center [709, 338] width 225 height 33
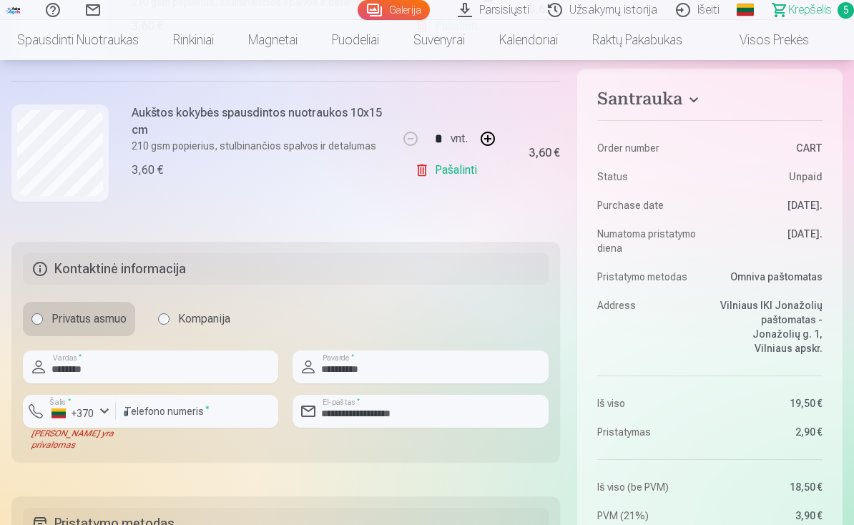
scroll to position [843, 0]
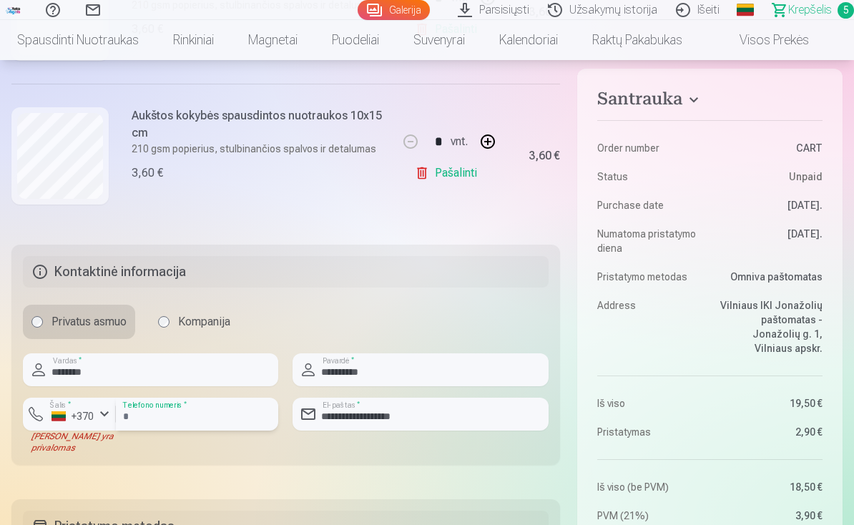
click at [191, 419] on input "********" at bounding box center [197, 414] width 162 height 33
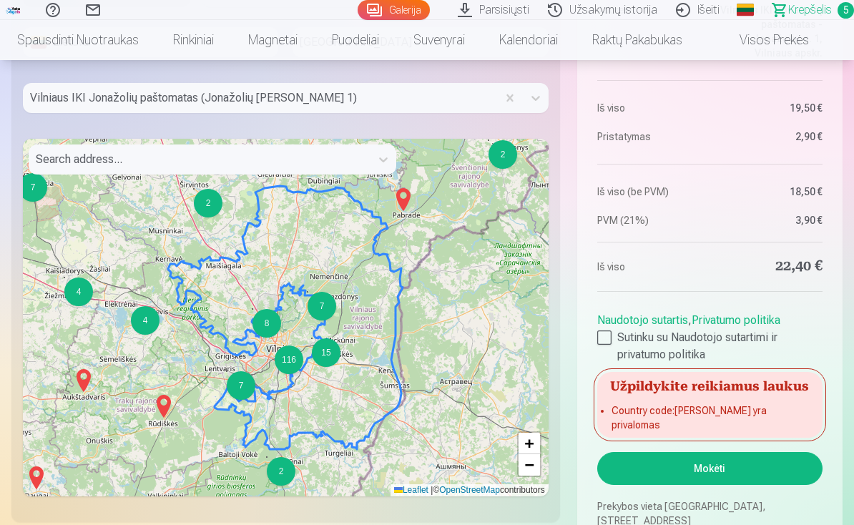
scroll to position [1315, 0]
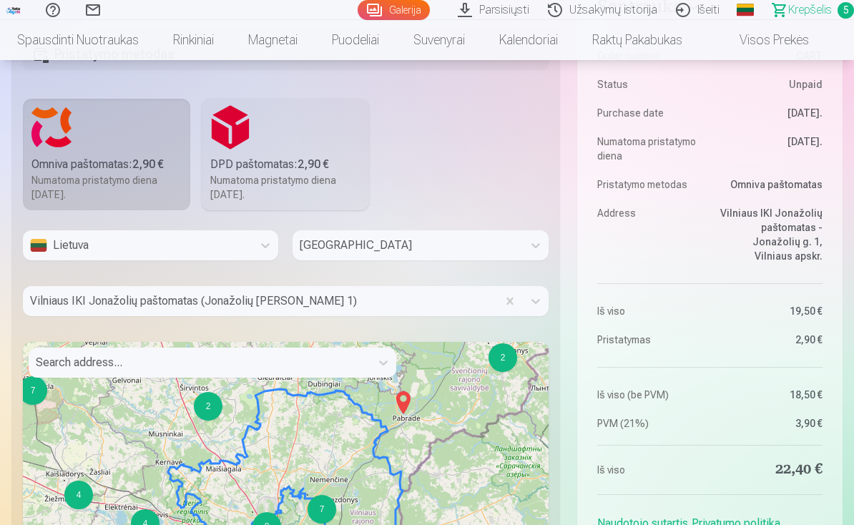
click at [315, 301] on div "Vilniaus IKI Jonažolių paštomatas (Jonažolių [PERSON_NAME] 1)" at bounding box center [285, 306] width 525 height 41
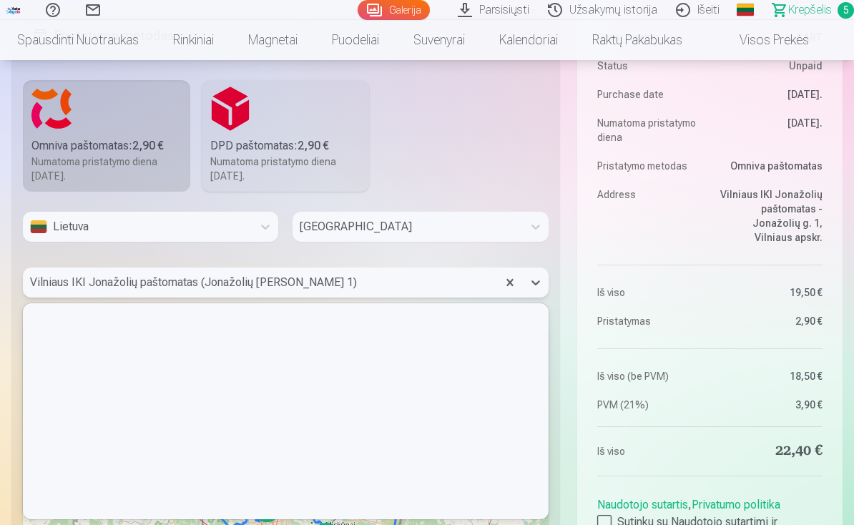
scroll to position [211, 520]
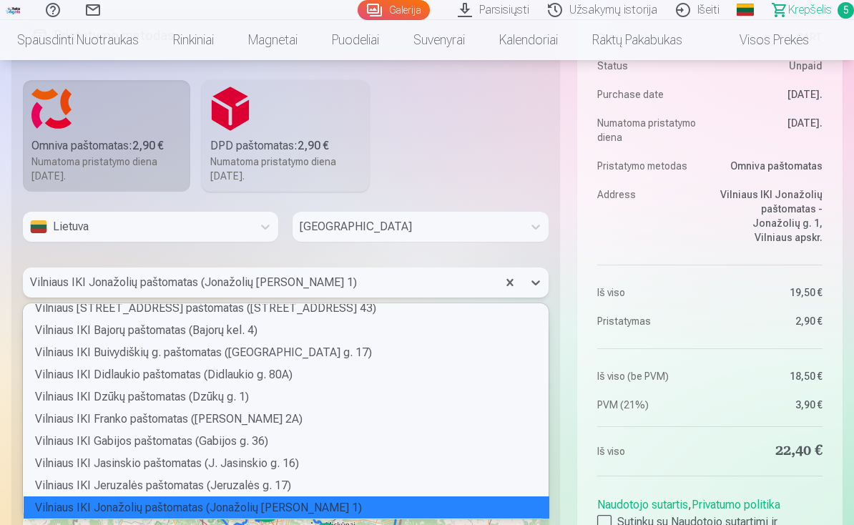
click at [255, 512] on div "Vilniaus IKI Jonažolių paštomatas (Jonažolių [PERSON_NAME] 1)" at bounding box center [286, 507] width 525 height 22
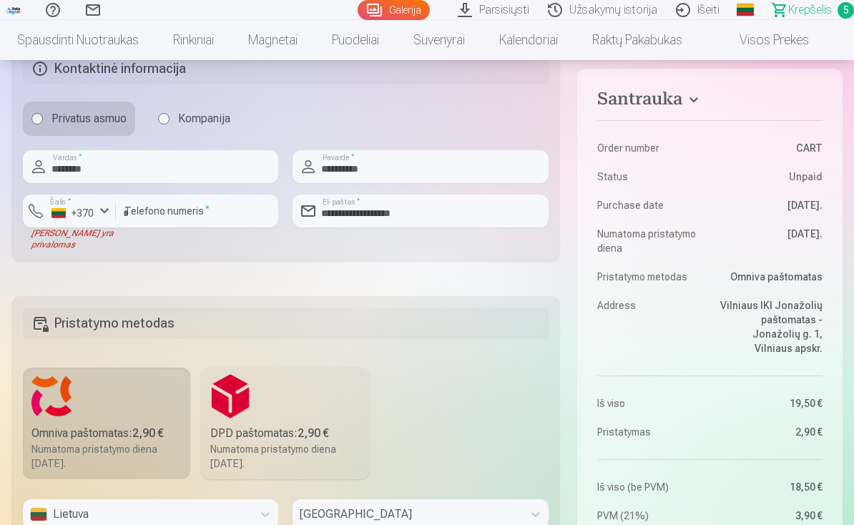
scroll to position [1030, 0]
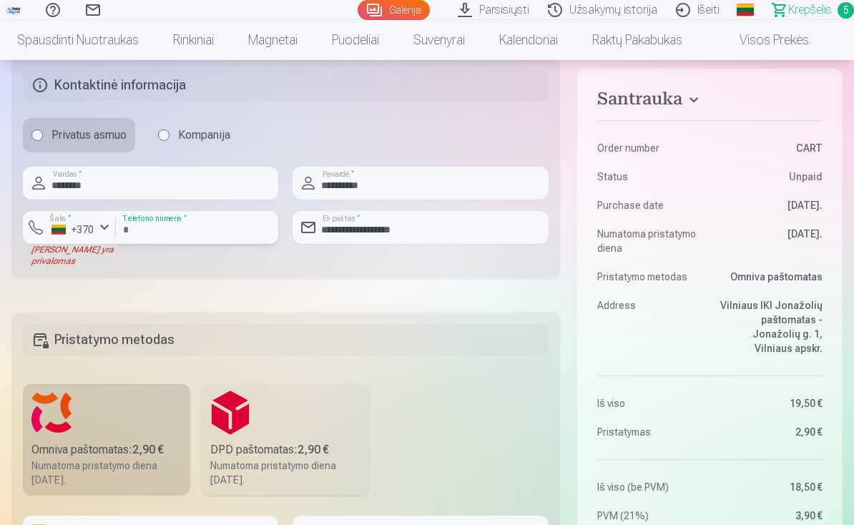
click at [127, 229] on input "********" at bounding box center [197, 227] width 162 height 33
click at [125, 232] on input "********" at bounding box center [197, 227] width 162 height 33
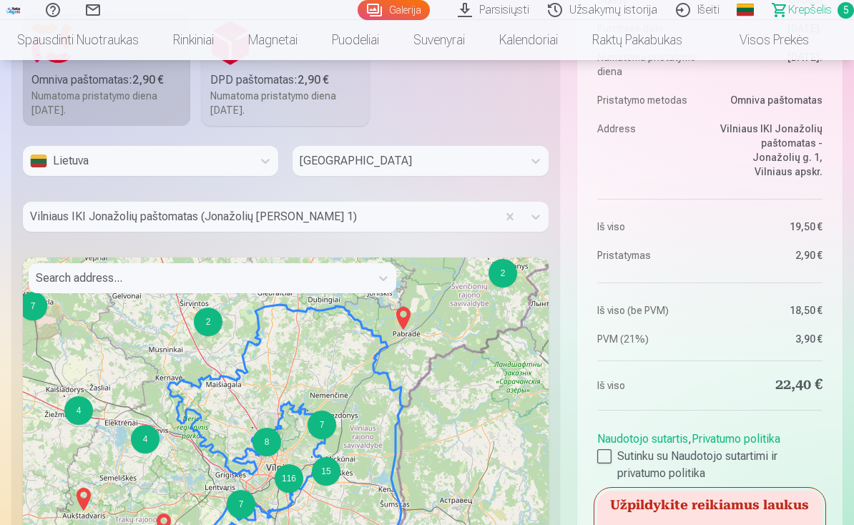
scroll to position [1580, 0]
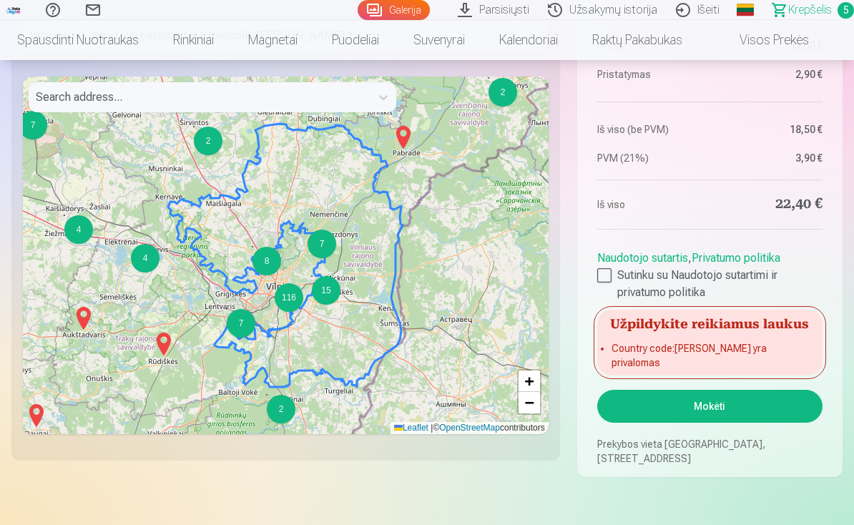
click at [687, 409] on button "Mokėti" at bounding box center [709, 406] width 225 height 33
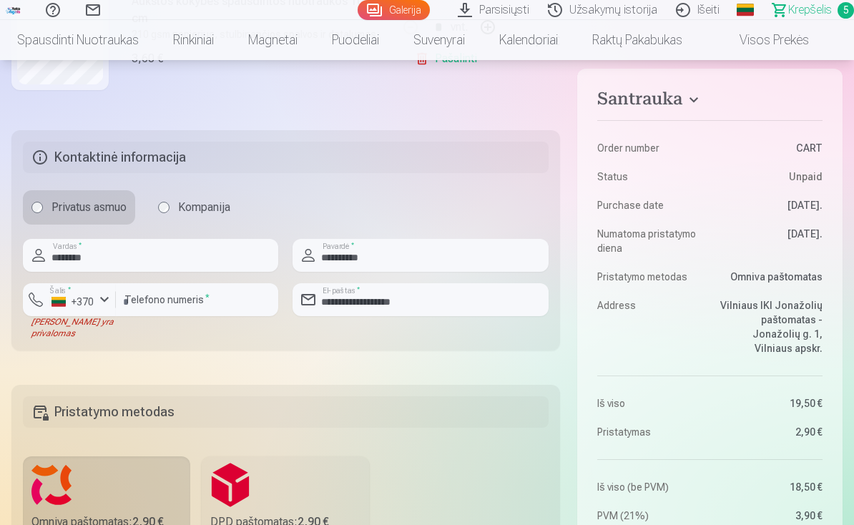
scroll to position [879, 0]
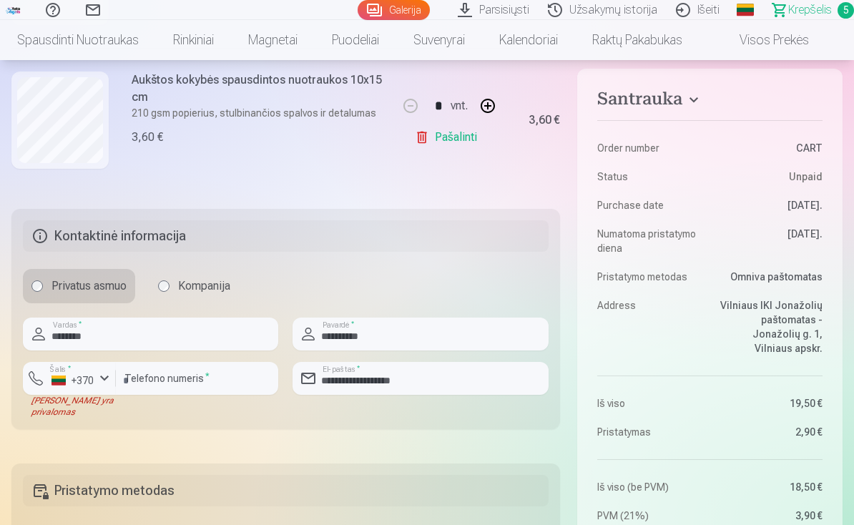
click at [87, 386] on div "+370" at bounding box center [72, 380] width 43 height 14
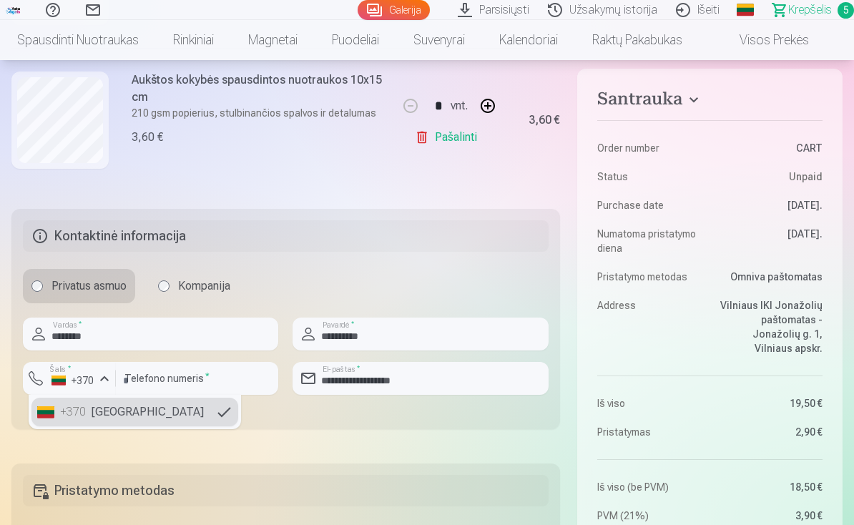
click at [89, 416] on li "+370 [GEOGRAPHIC_DATA]" at bounding box center [134, 412] width 207 height 29
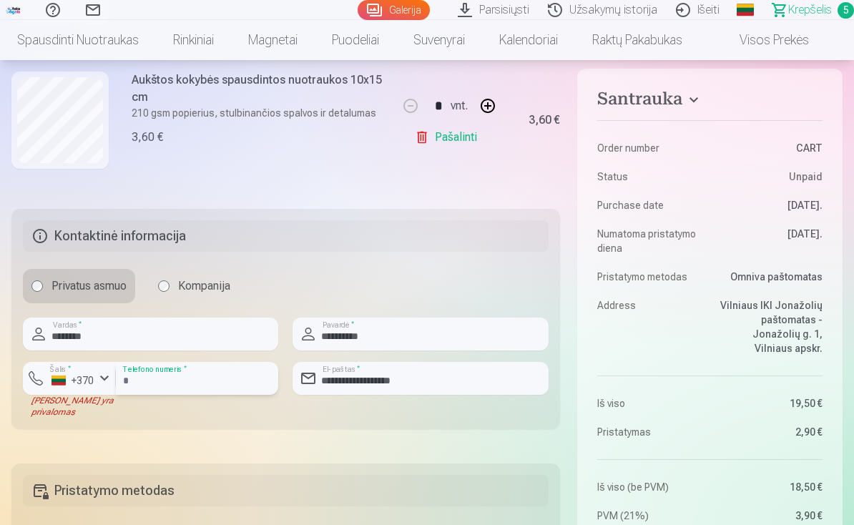
click at [174, 388] on input "********" at bounding box center [197, 378] width 162 height 33
drag, startPoint x: 174, startPoint y: 388, endPoint x: 98, endPoint y: 372, distance: 78.0
click at [98, 372] on div "Šalis * +370 Laukas yra privalomas ******** Telefono numeris *" at bounding box center [150, 390] width 255 height 56
type input "********"
click at [255, 429] on div "Santrauka Order number CART Status Unpaid Purchase date [DATE]. Numatoma prista…" at bounding box center [426, 245] width 831 height 1865
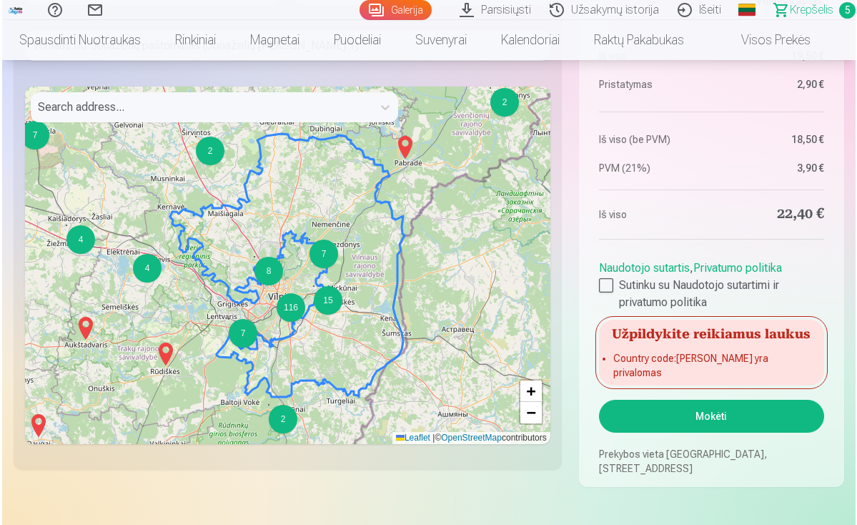
scroll to position [1573, 0]
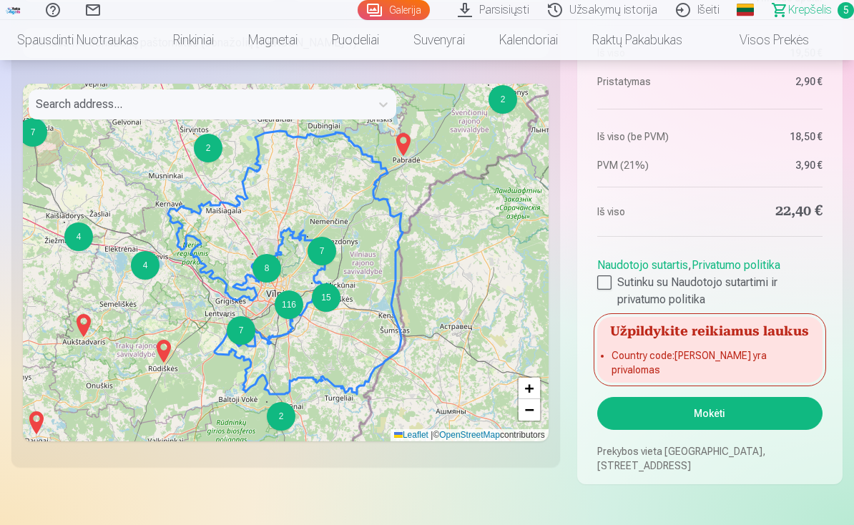
click at [693, 410] on button "Mokėti" at bounding box center [709, 413] width 225 height 33
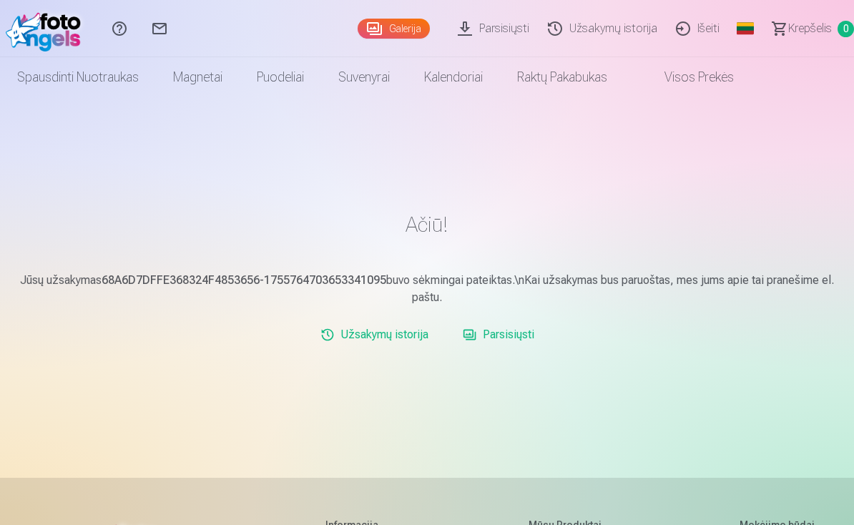
click at [505, 31] on link "Parsisiųsti" at bounding box center [495, 28] width 90 height 57
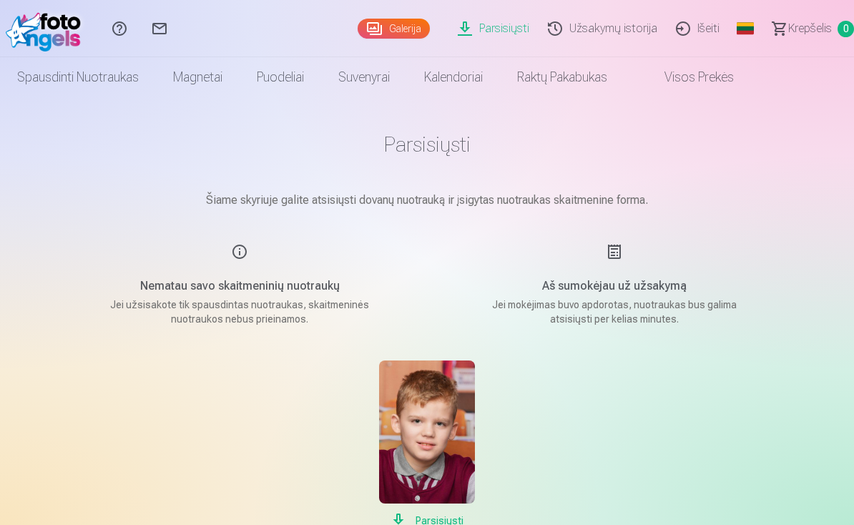
click at [704, 29] on link "Išeiti" at bounding box center [699, 28] width 62 height 57
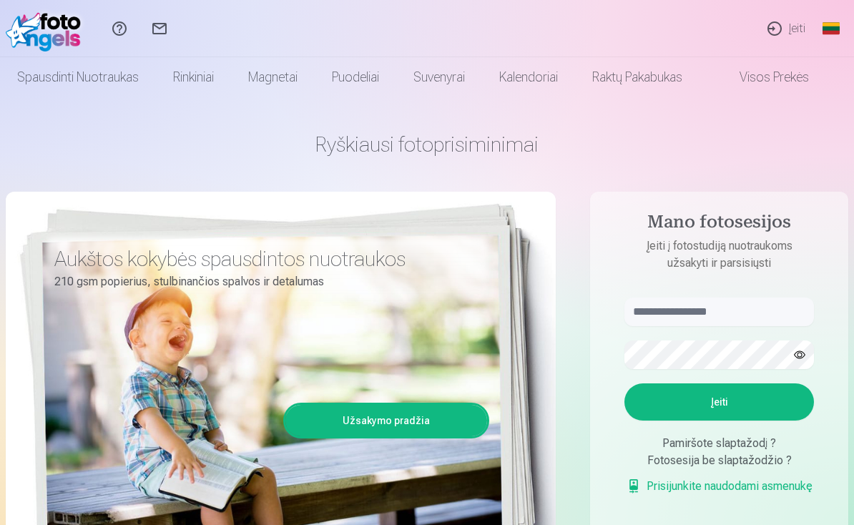
click at [794, 27] on link "Įeiti" at bounding box center [785, 28] width 62 height 57
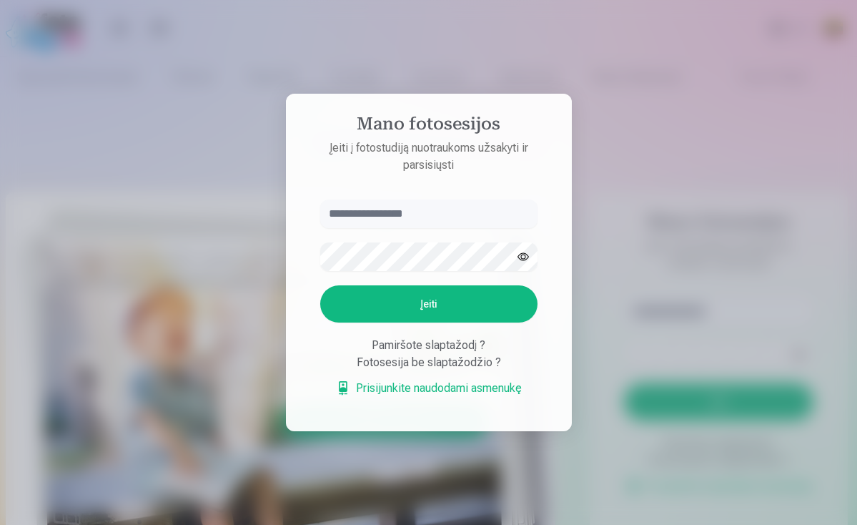
click at [391, 217] on input "text" at bounding box center [428, 213] width 217 height 29
type input "**********"
click at [438, 308] on button "Įeiti" at bounding box center [428, 303] width 217 height 37
